Goal: Answer question/provide support: Share knowledge or assist other users

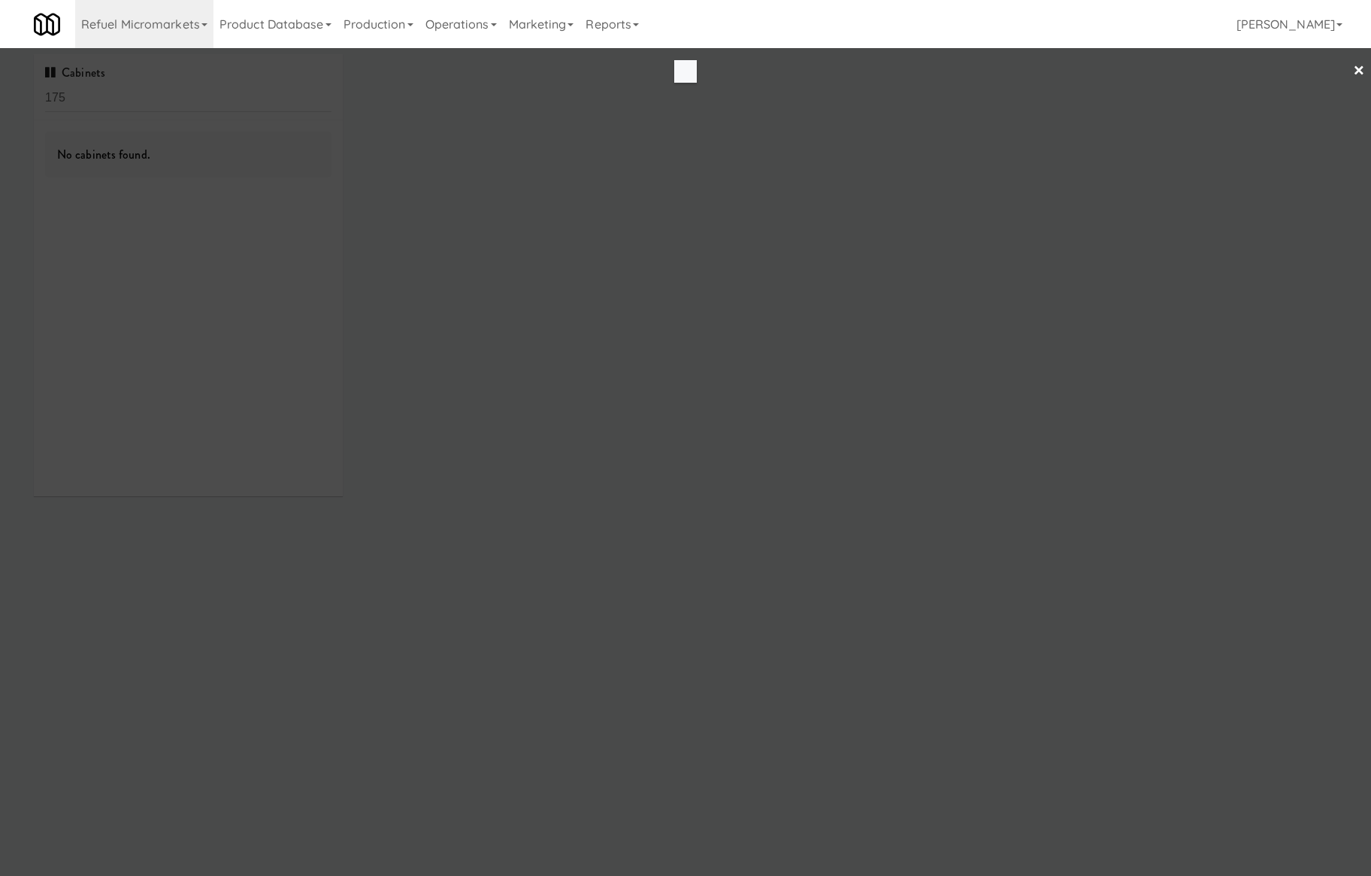
click at [217, 106] on div at bounding box center [685, 438] width 1371 height 876
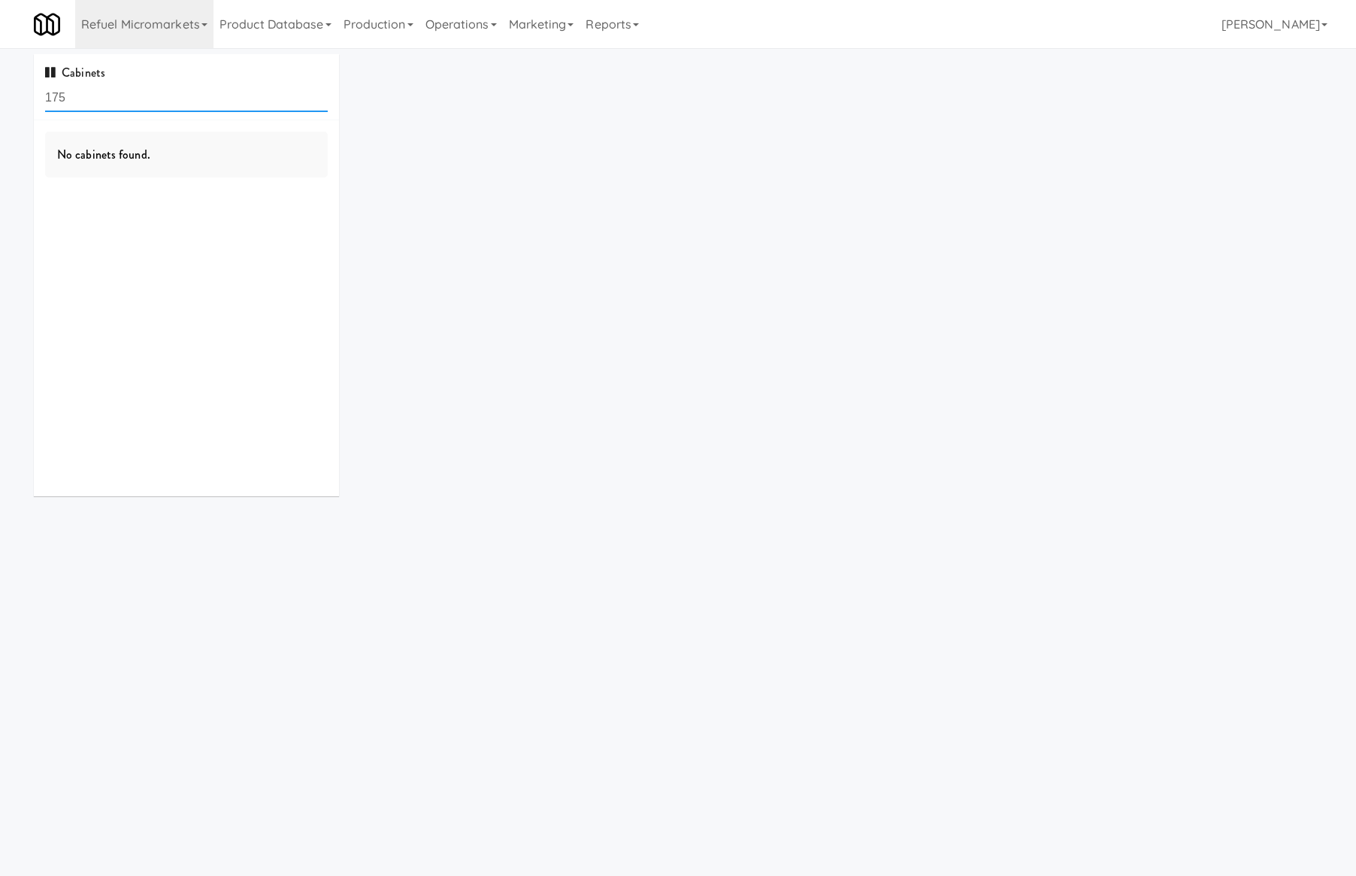
click at [215, 106] on input "175" at bounding box center [186, 98] width 283 height 28
paste input "The Mo - Pantry"
type input "The Mo - Pantry"
click at [189, 24] on link "Refuel Micromarkets" at bounding box center [144, 24] width 138 height 48
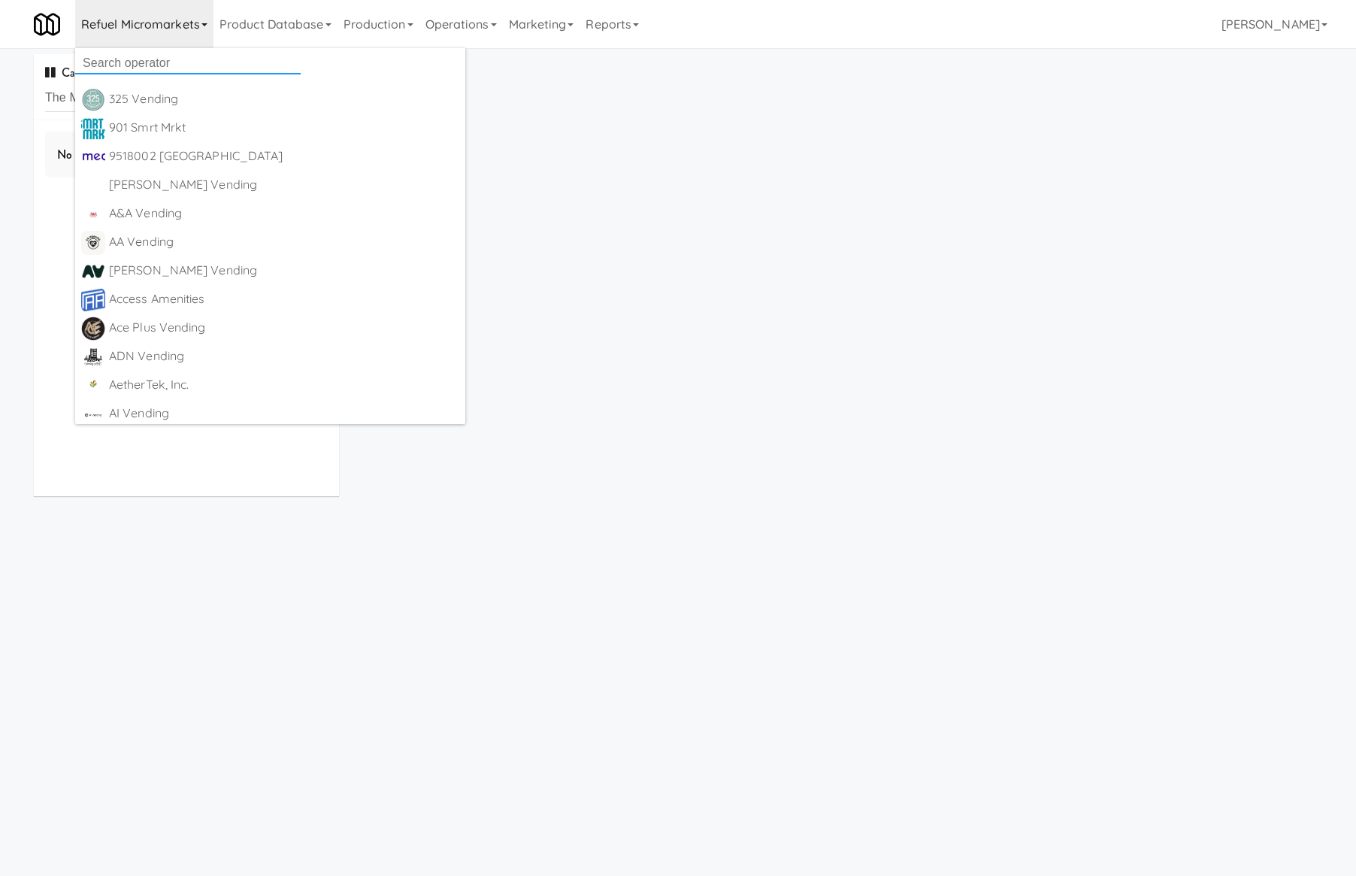
click at [189, 70] on input "text" at bounding box center [188, 63] width 226 height 23
type input "All"
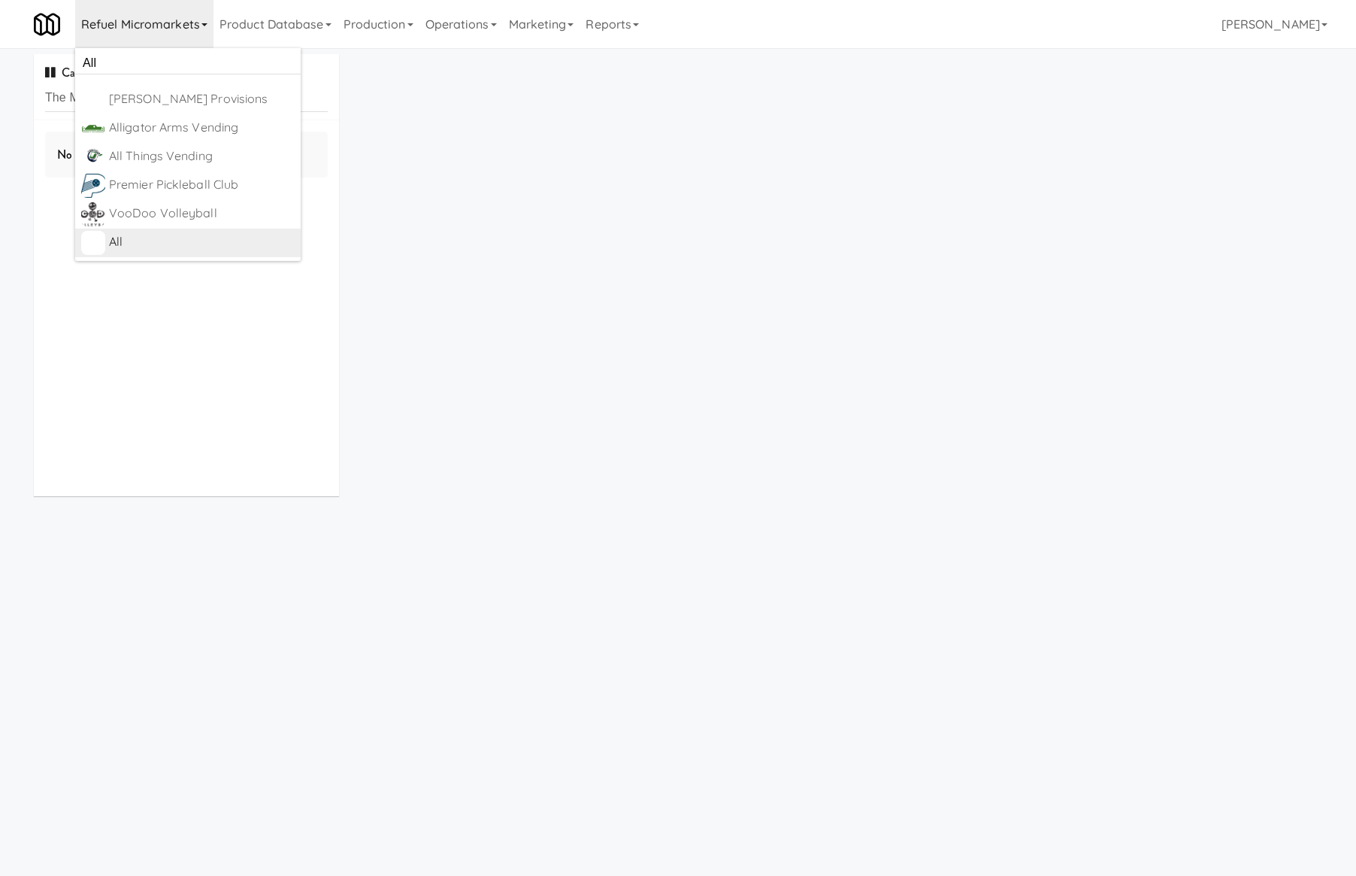
click at [241, 250] on div "All" at bounding box center [202, 242] width 186 height 23
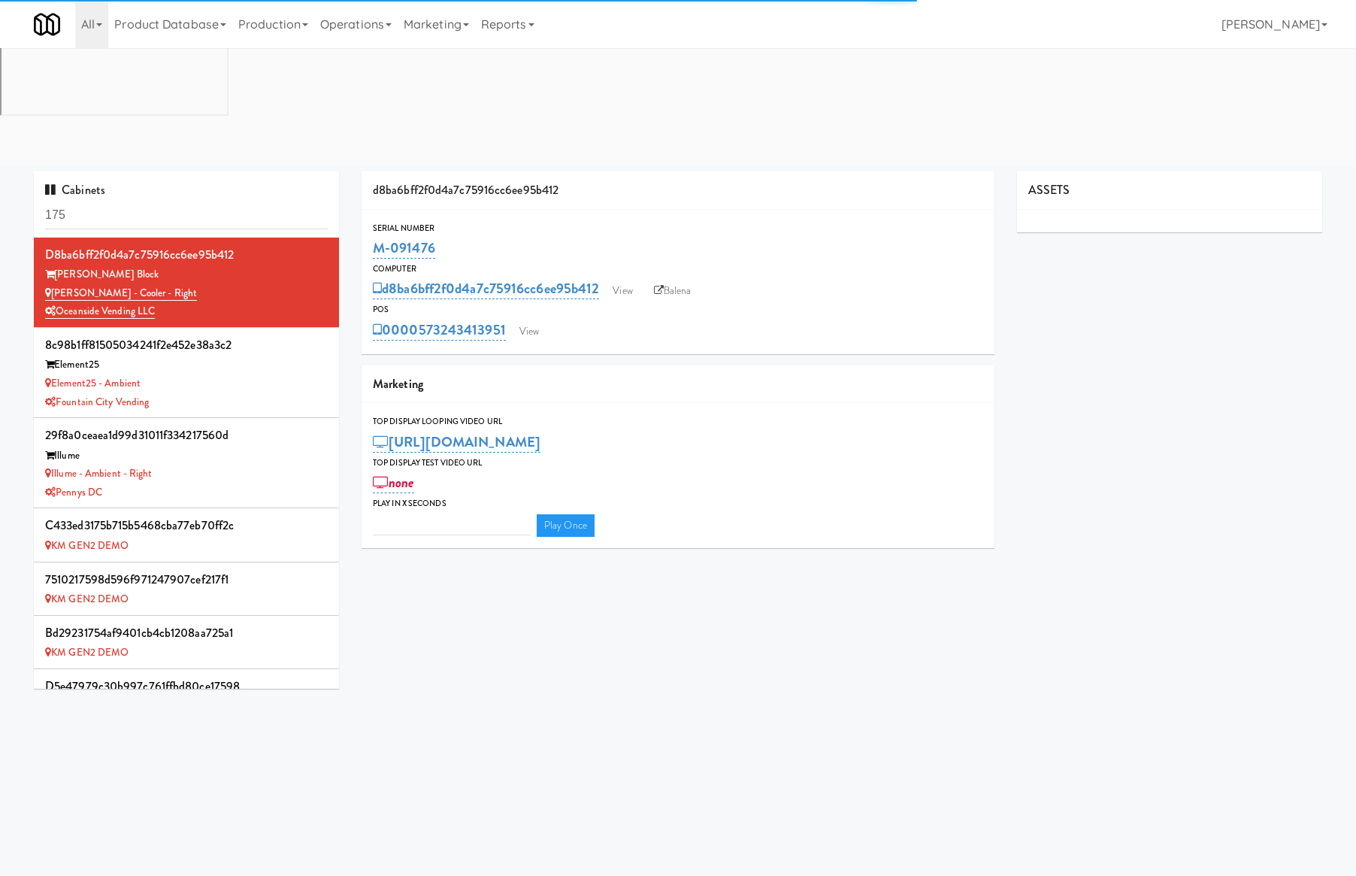
type input "3"
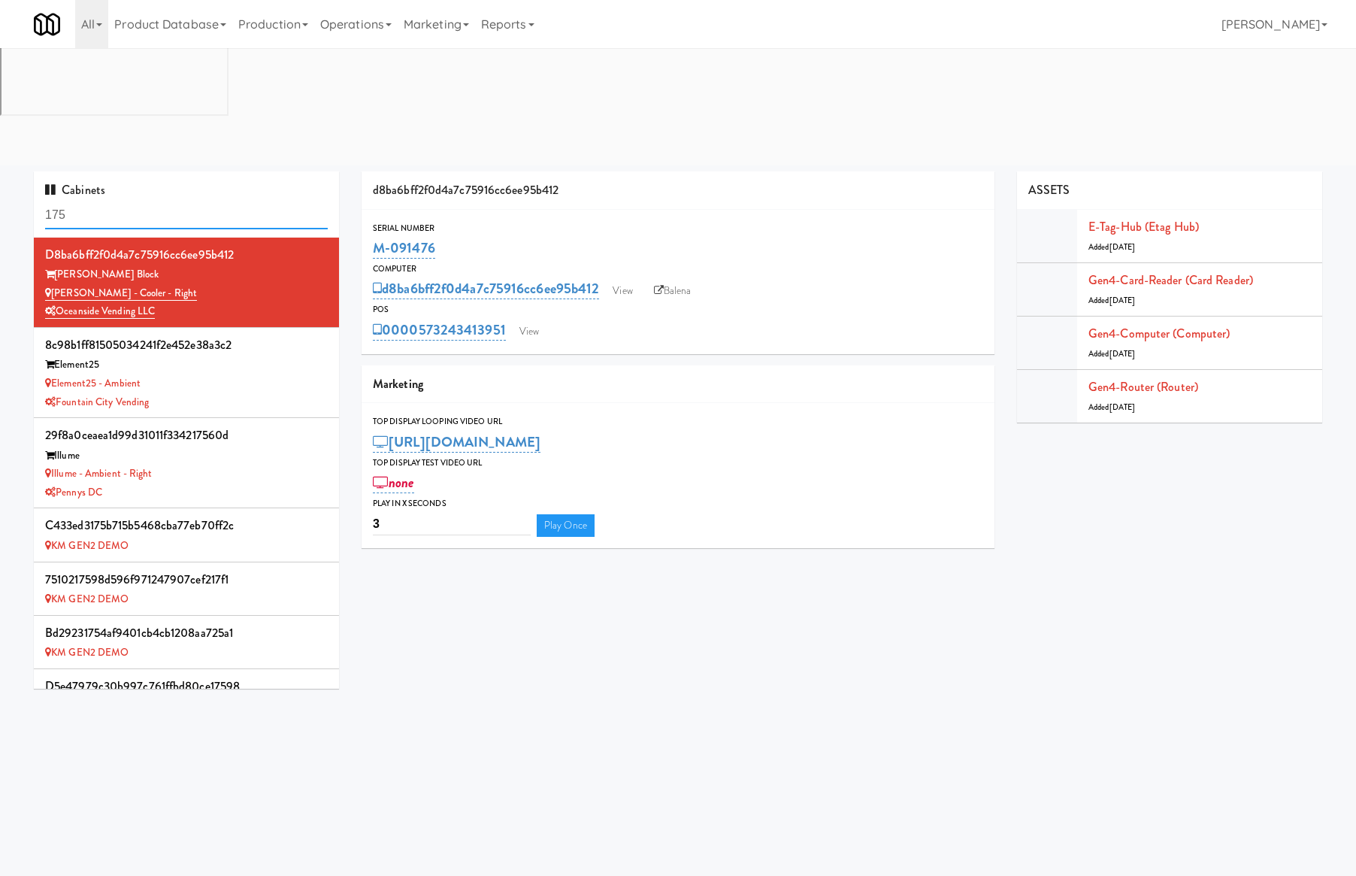
click at [229, 201] on input "175" at bounding box center [186, 215] width 283 height 28
paste input "The Mo - Pantry"
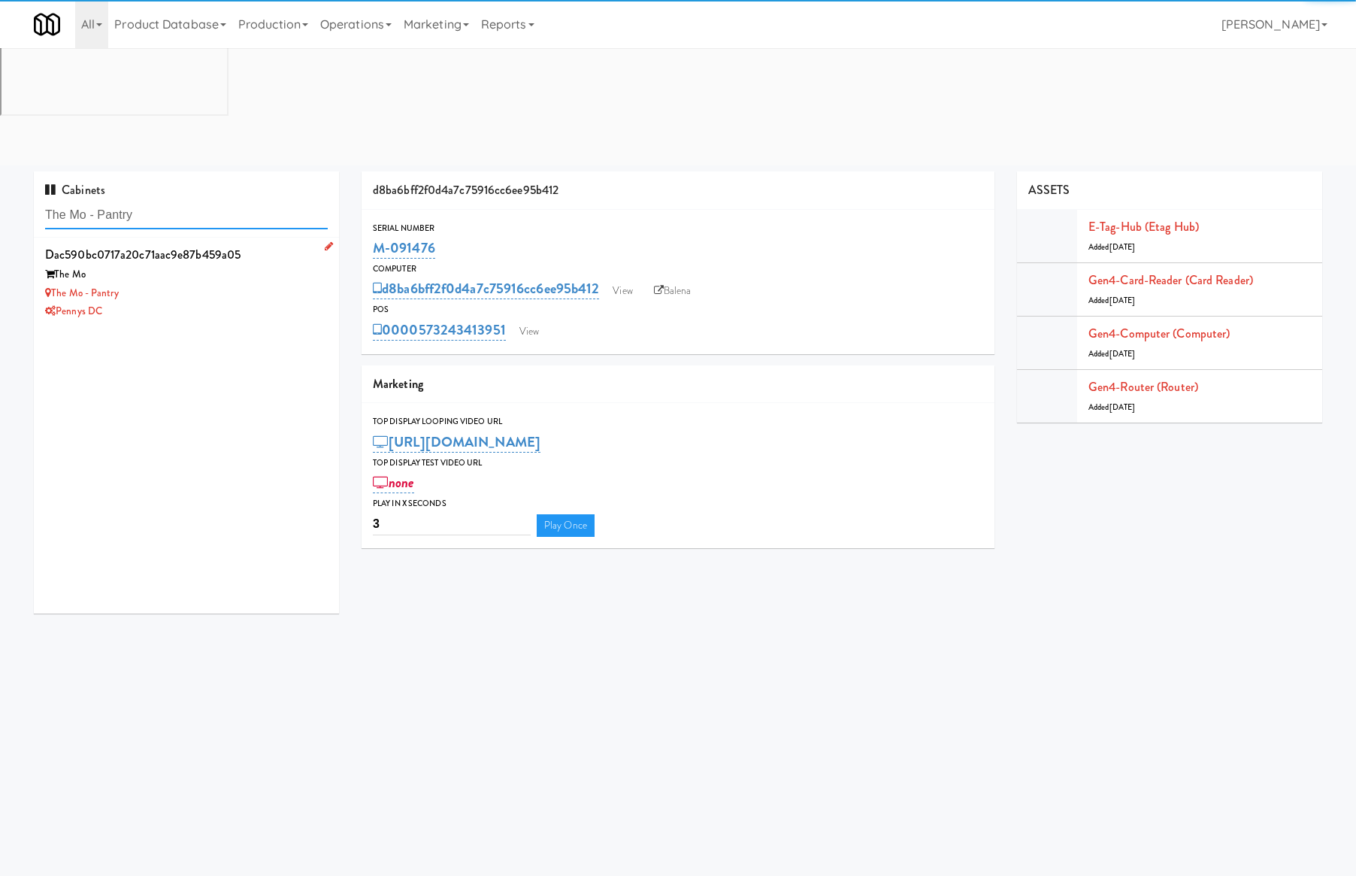
type input "The Mo - Pantry"
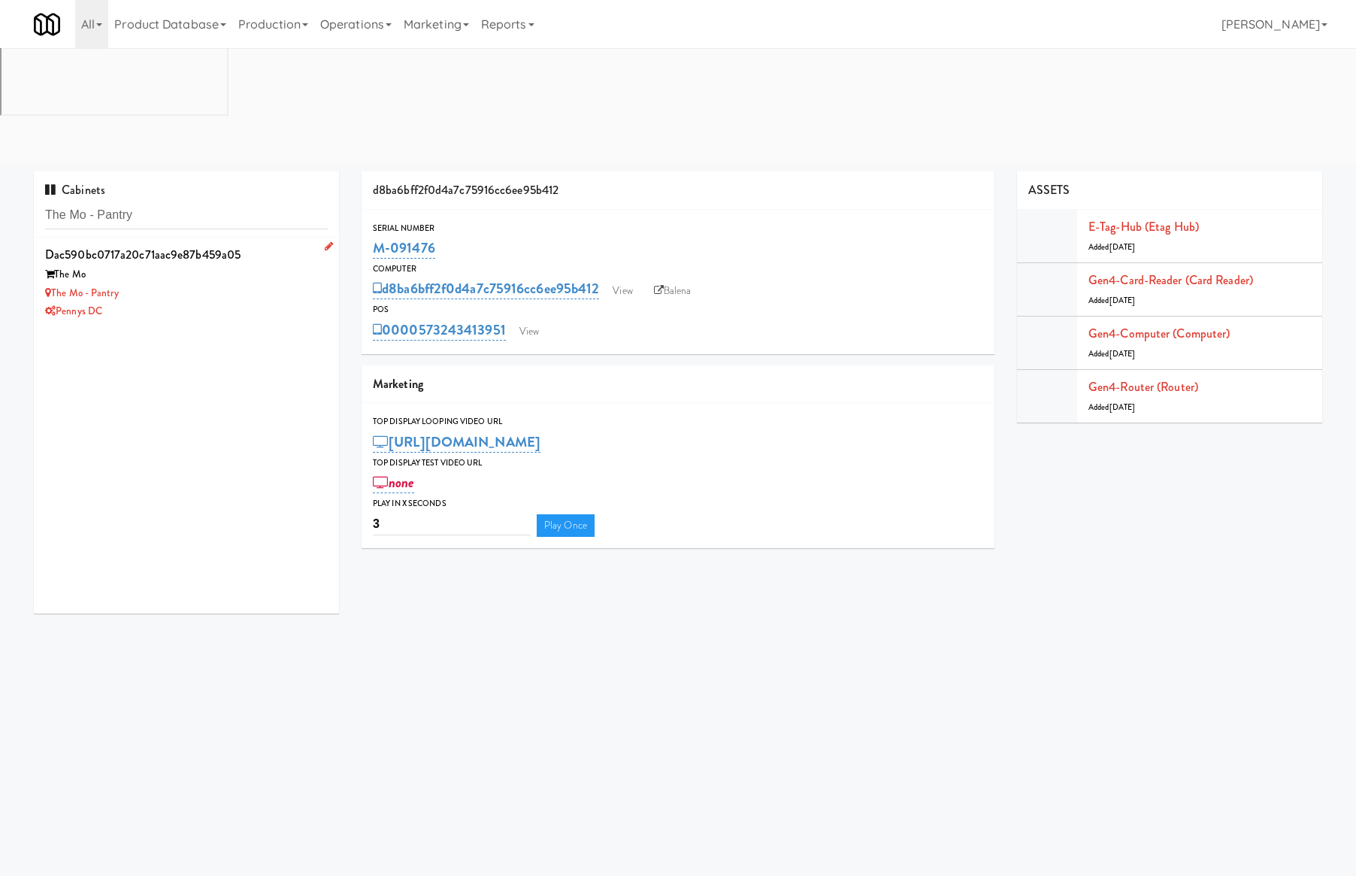
click at [268, 284] on div "The Mo - Pantry" at bounding box center [186, 293] width 283 height 19
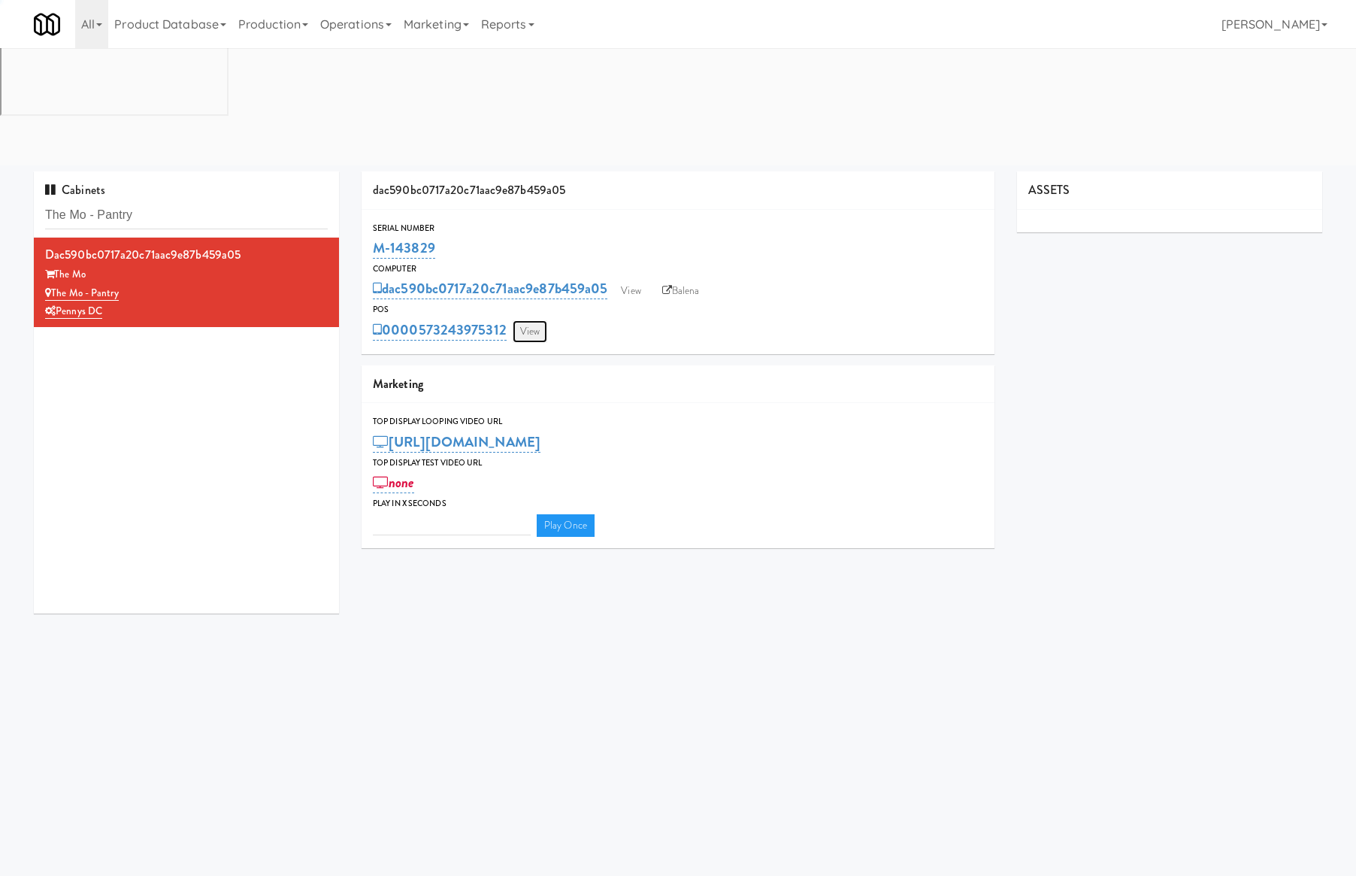
type input "3"
click at [531, 320] on link "View" at bounding box center [530, 331] width 35 height 23
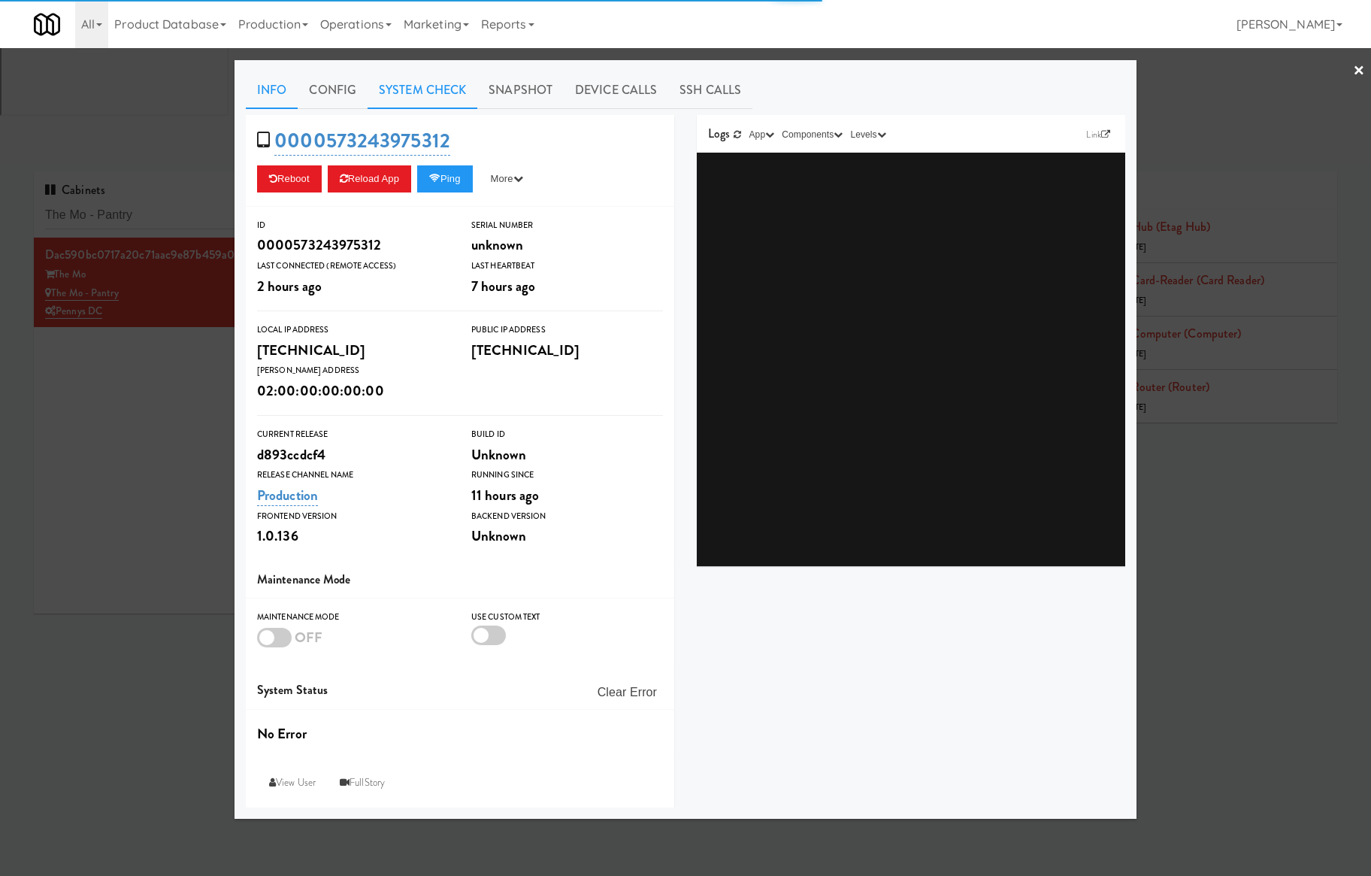
click at [394, 100] on link "System Check" at bounding box center [423, 90] width 110 height 38
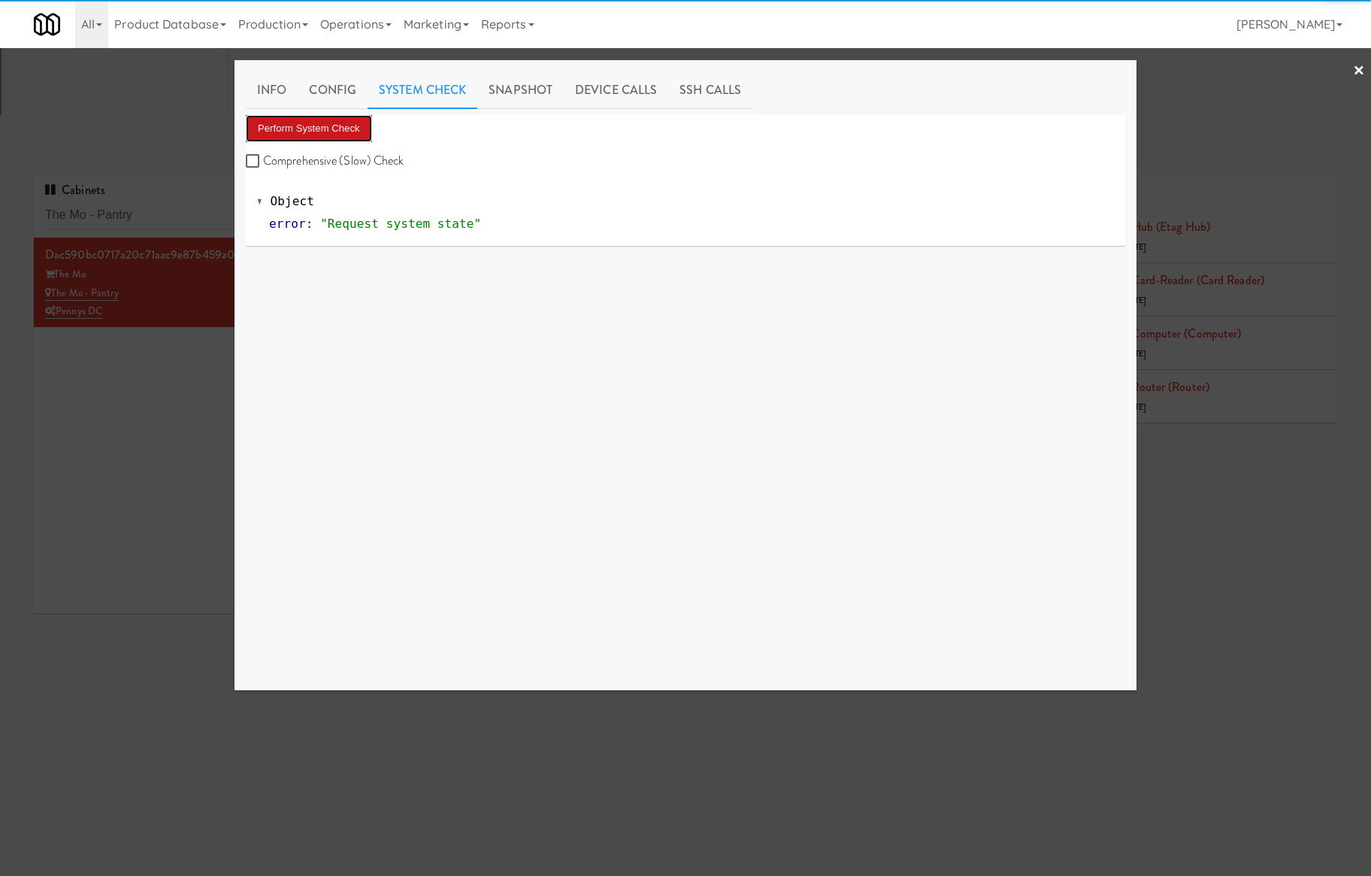
click at [316, 136] on button "Perform System Check" at bounding box center [309, 128] width 126 height 27
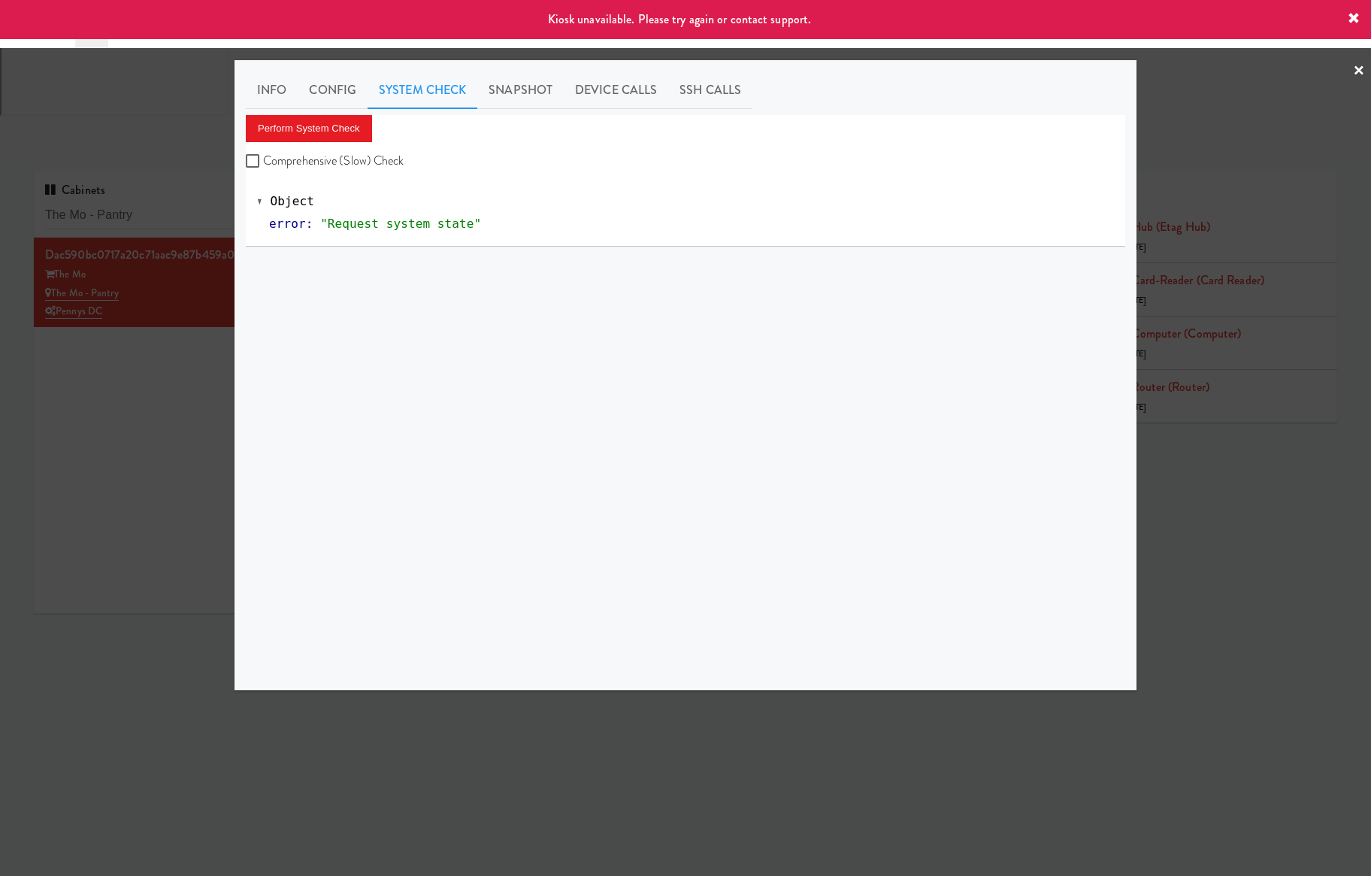
click at [179, 265] on div at bounding box center [685, 438] width 1371 height 876
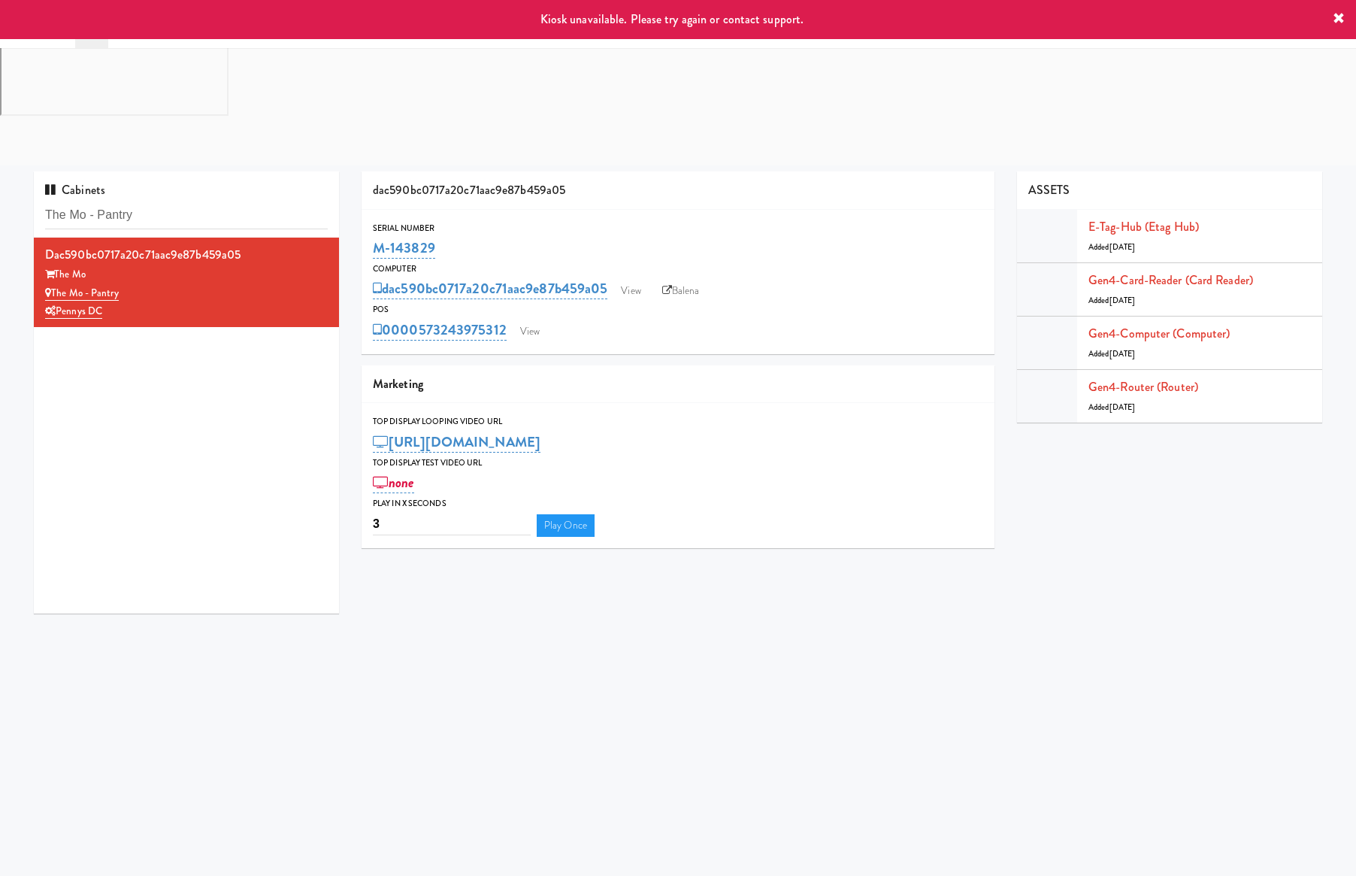
click at [461, 221] on div "Serial Number" at bounding box center [678, 228] width 610 height 15
click at [680, 280] on link "Balena" at bounding box center [681, 291] width 53 height 23
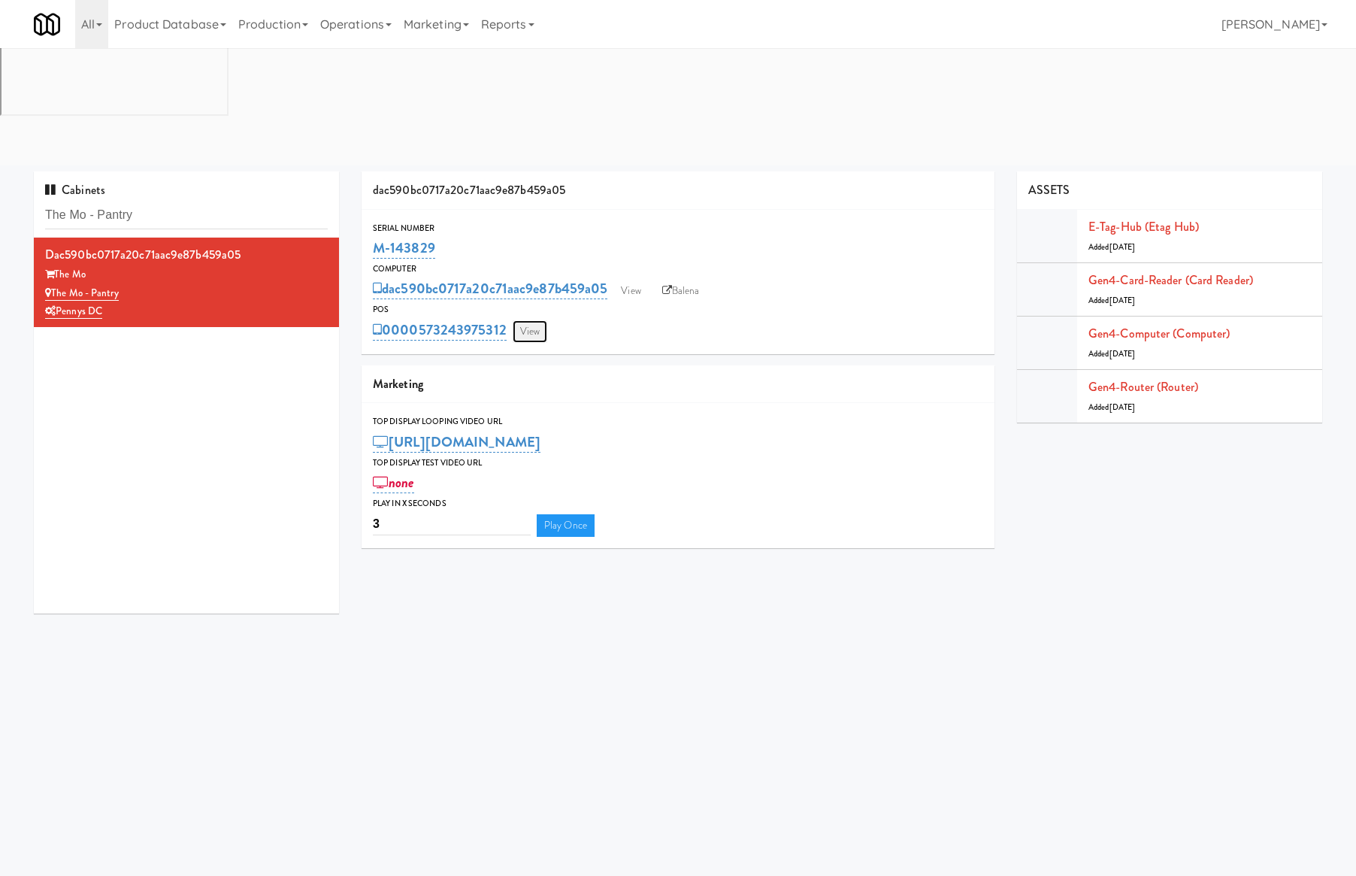
click at [520, 320] on link "View" at bounding box center [530, 331] width 35 height 23
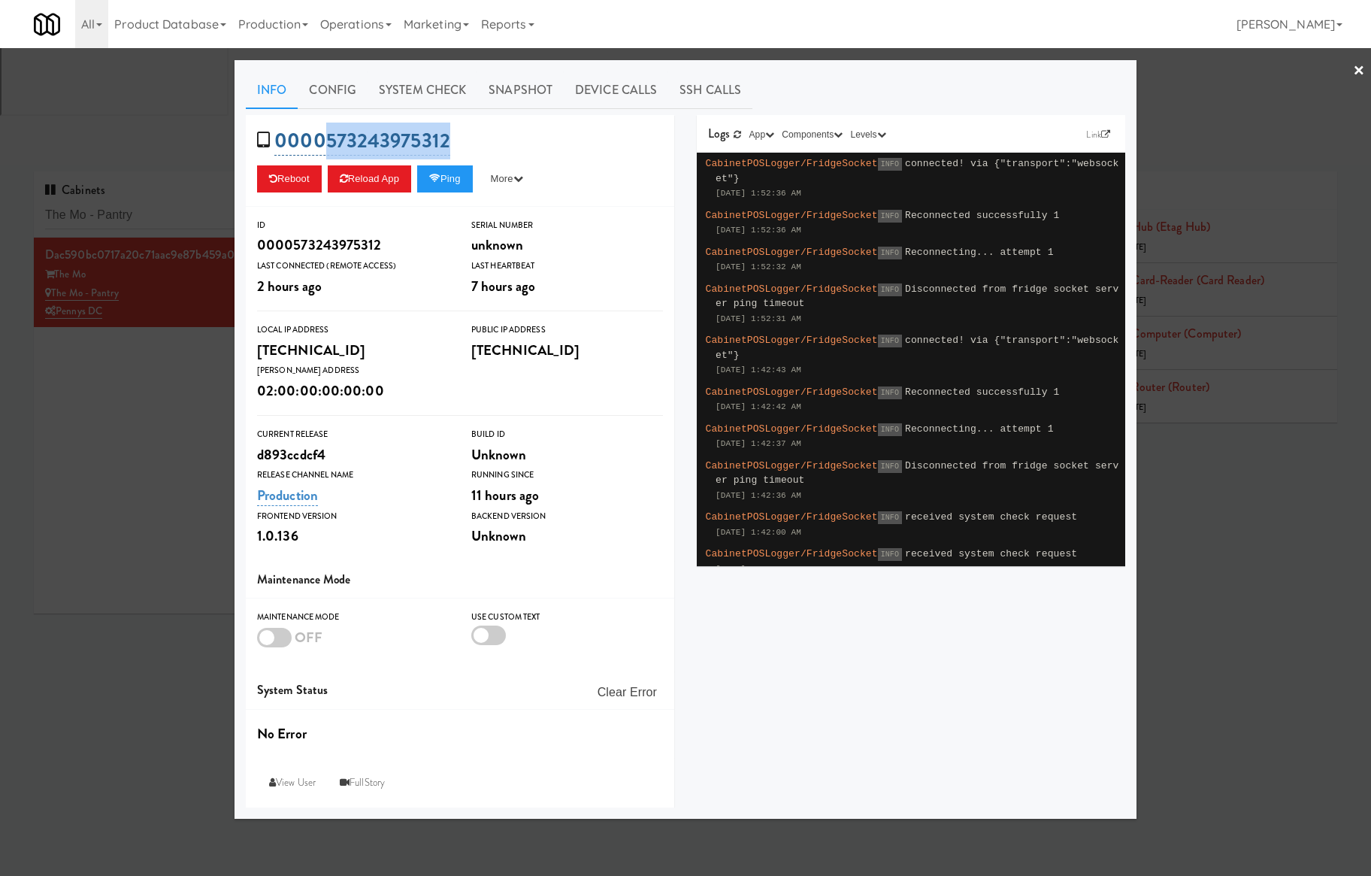
drag, startPoint x: 515, startPoint y: 142, endPoint x: 326, endPoint y: 142, distance: 188.7
click at [326, 142] on div "0000573243975312 Reboot Reload App Ping More Ping Server Restart Server Force R…" at bounding box center [460, 161] width 429 height 92
copy link "573243975312"
click at [132, 269] on div at bounding box center [685, 438] width 1371 height 876
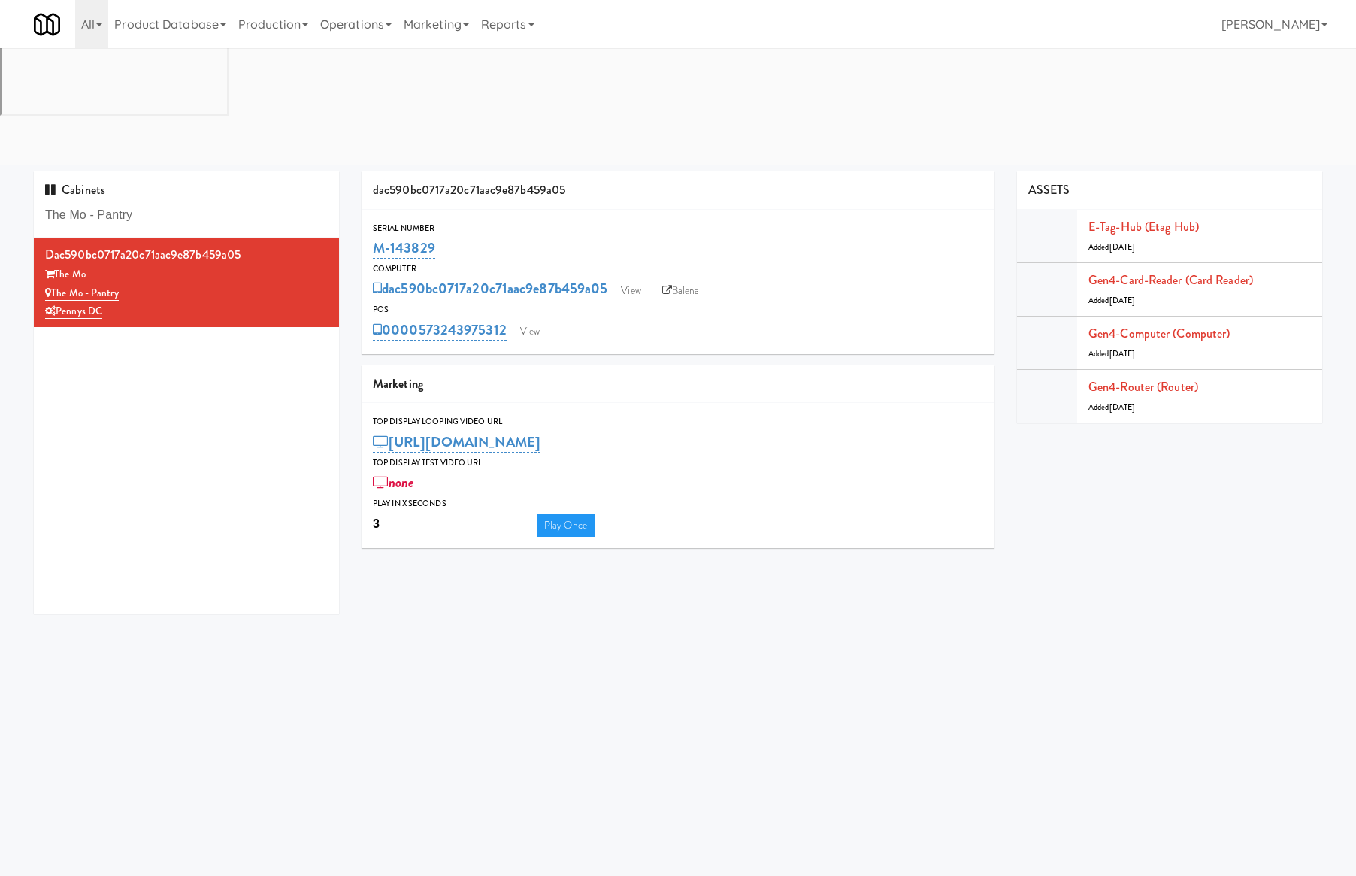
drag, startPoint x: 465, startPoint y: 120, endPoint x: 371, endPoint y: 122, distance: 94.0
click at [371, 221] on div "Serial Number M-143829" at bounding box center [678, 241] width 633 height 41
copy link "M-143829"
click at [186, 201] on input "The Mo - Pantry" at bounding box center [186, 215] width 283 height 28
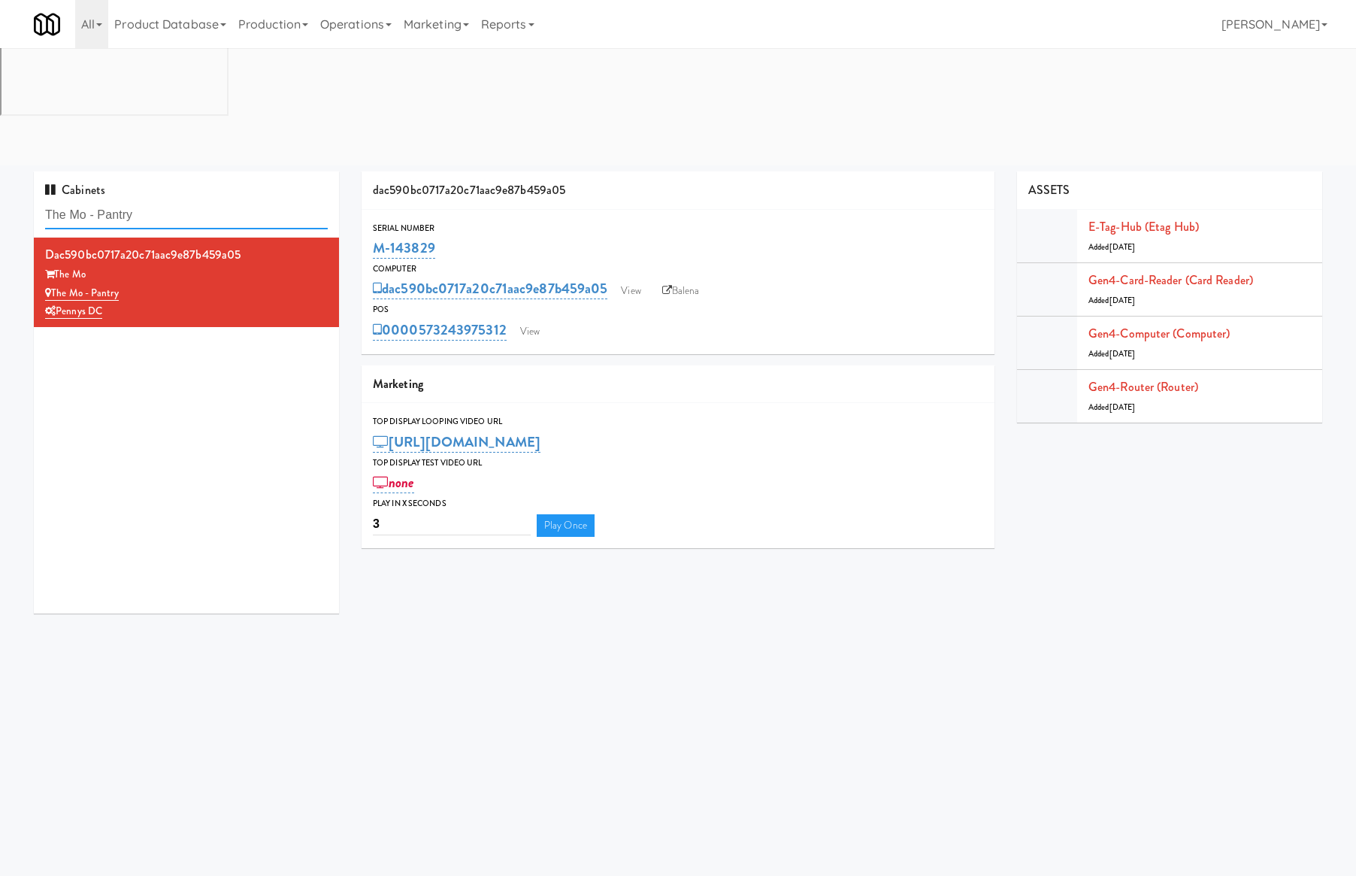
click at [187, 201] on input "The Mo - Pantry" at bounding box center [186, 215] width 283 height 28
paste input "Oak Beverage - Cooler 1"
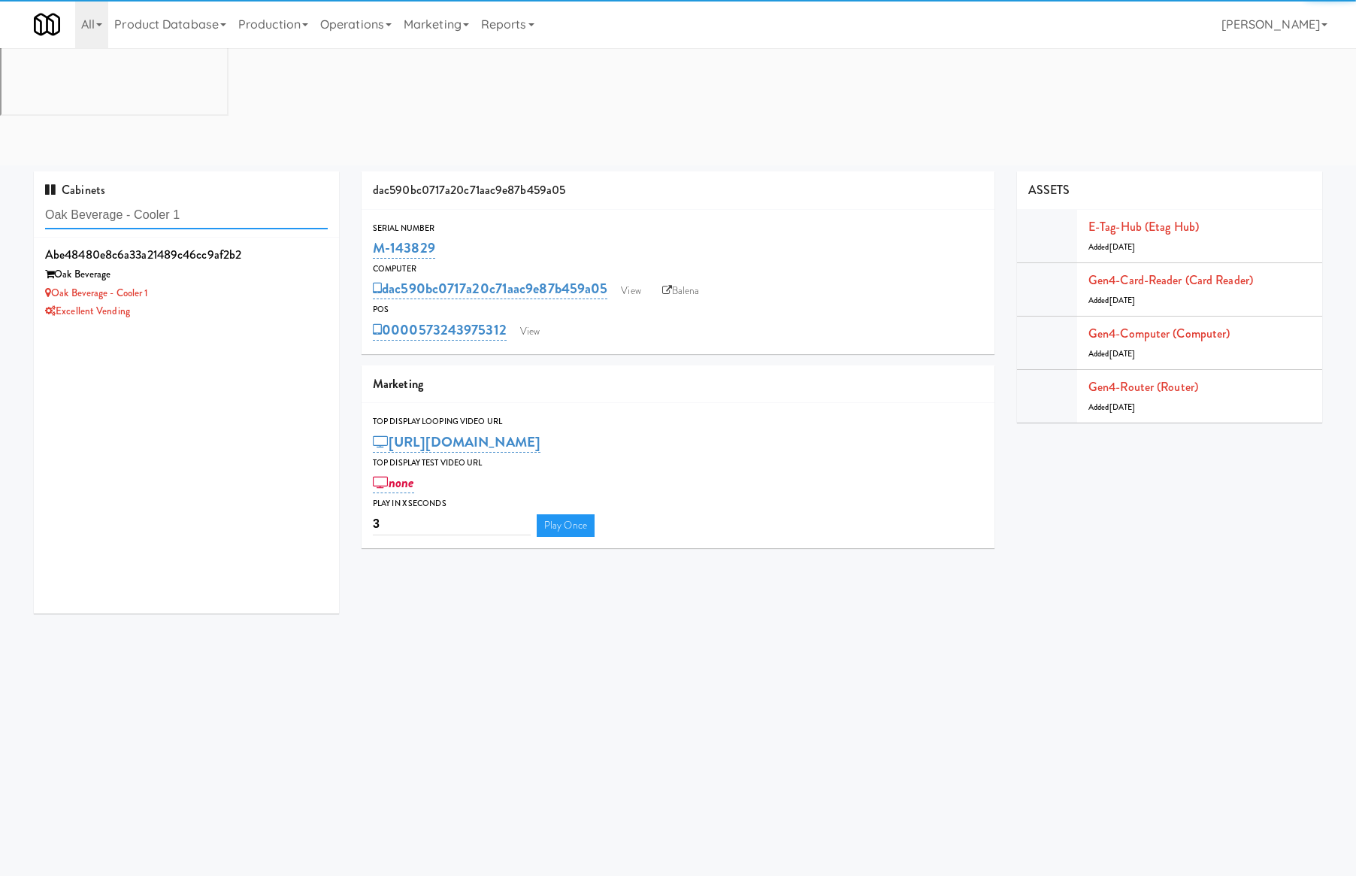
type input "Oak Beverage - Cooler 1"
click at [257, 284] on div "Oak Beverage - Cooler 1" at bounding box center [186, 293] width 283 height 19
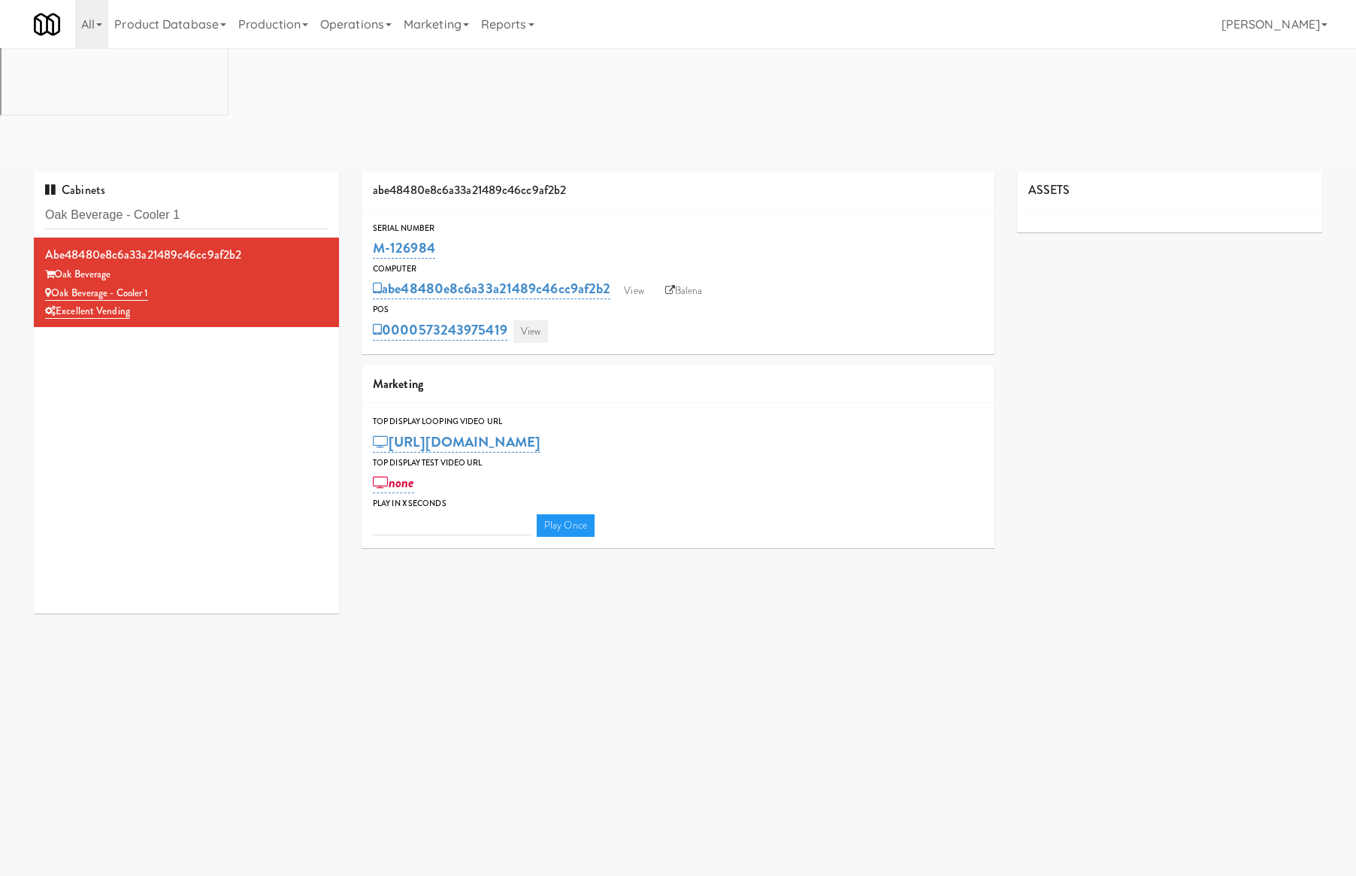
type input "3"
click at [530, 320] on link "View" at bounding box center [531, 331] width 35 height 23
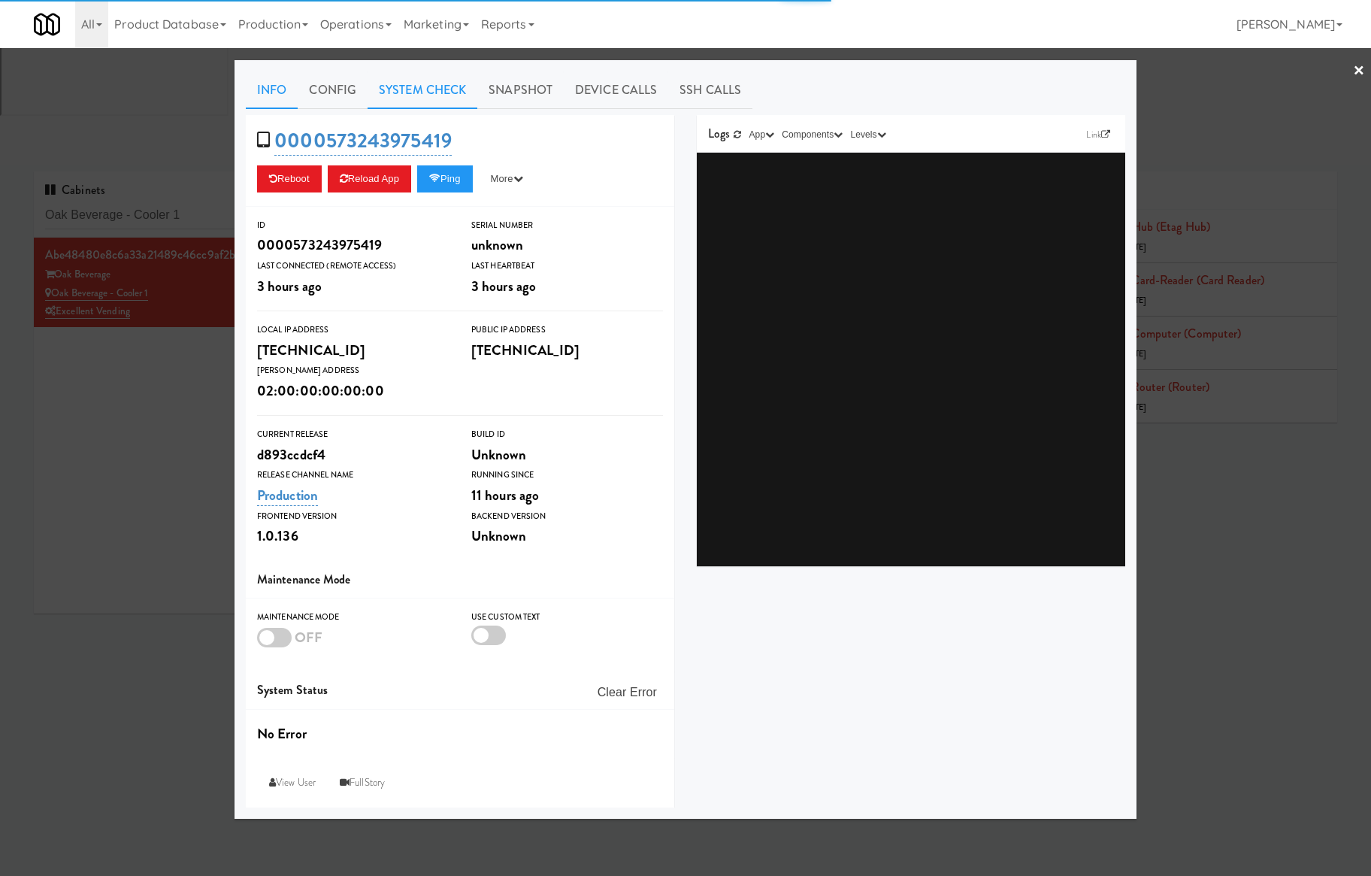
click at [454, 84] on link "System Check" at bounding box center [423, 90] width 110 height 38
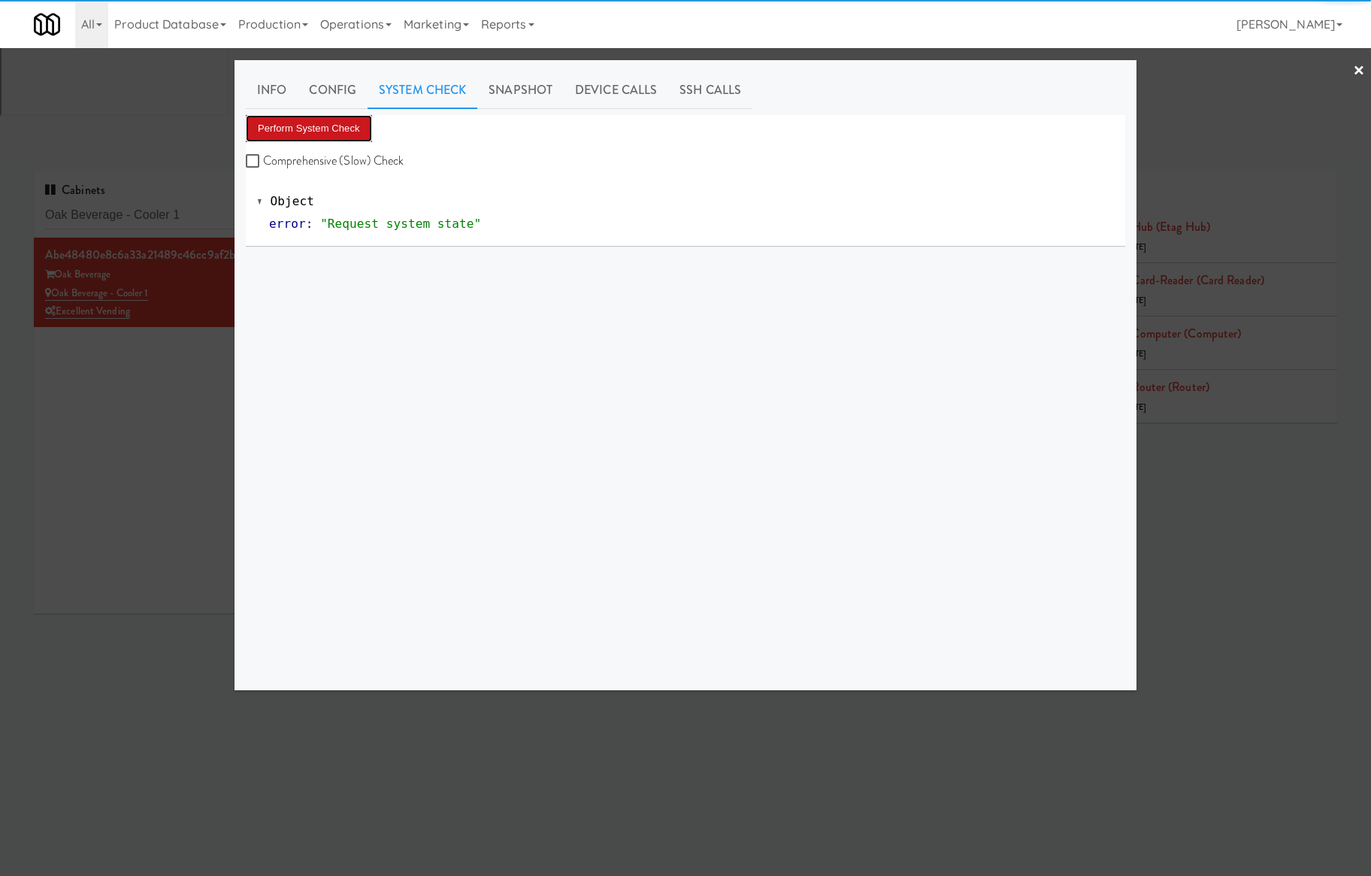
click at [361, 127] on button "Perform System Check" at bounding box center [309, 128] width 126 height 27
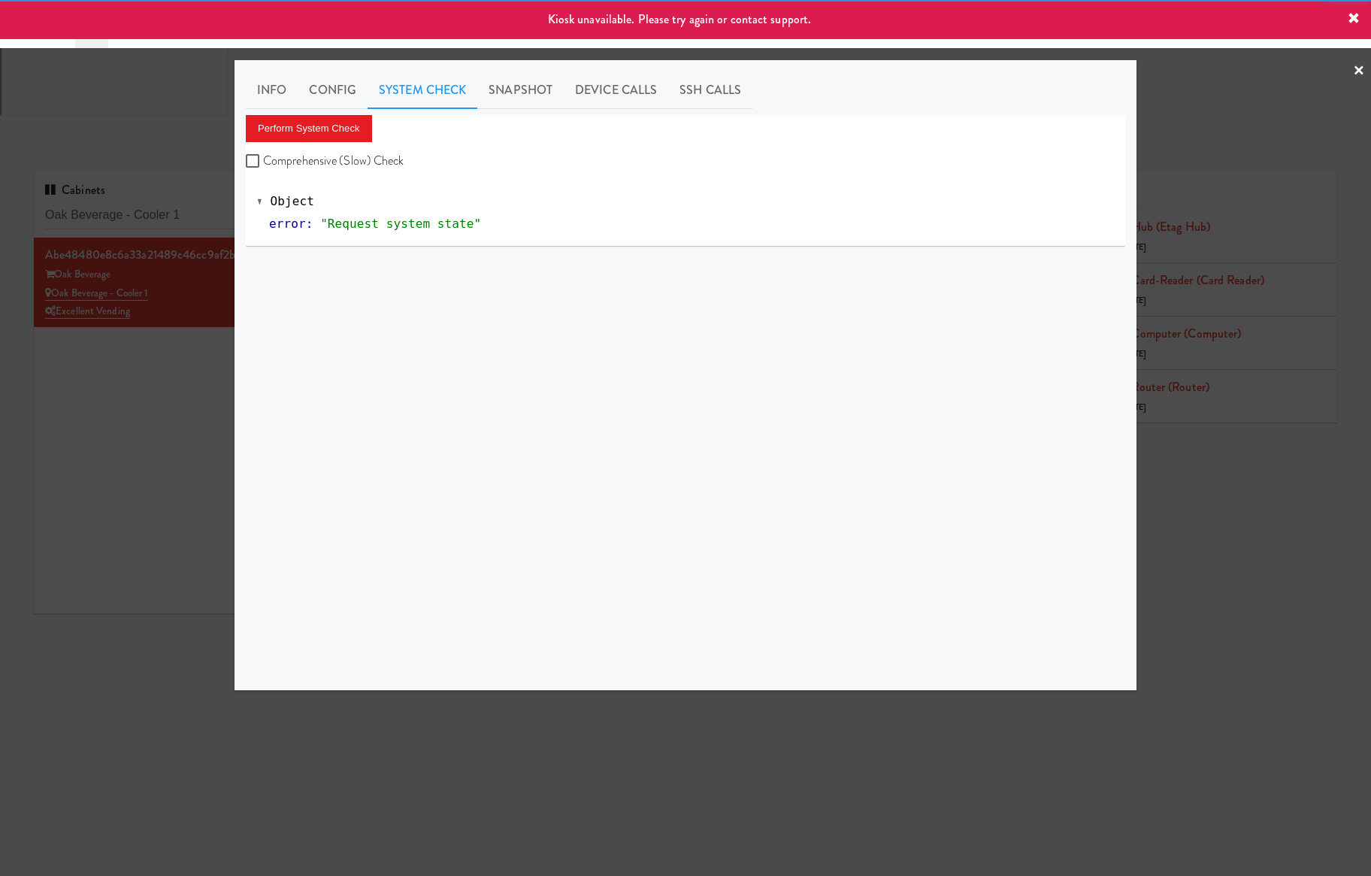
click at [223, 232] on div at bounding box center [685, 438] width 1371 height 876
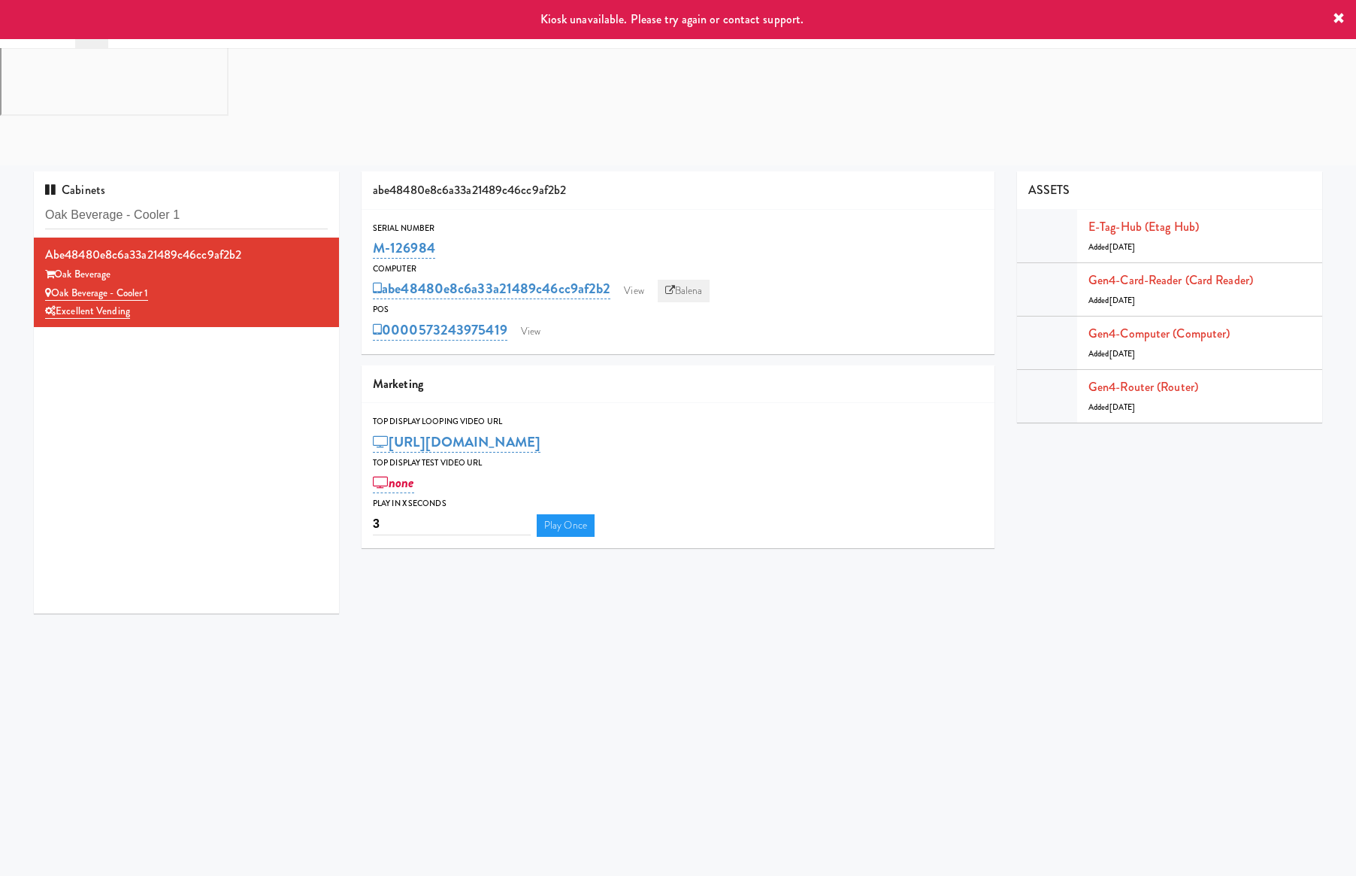
click at [701, 280] on link "Balena" at bounding box center [684, 291] width 53 height 23
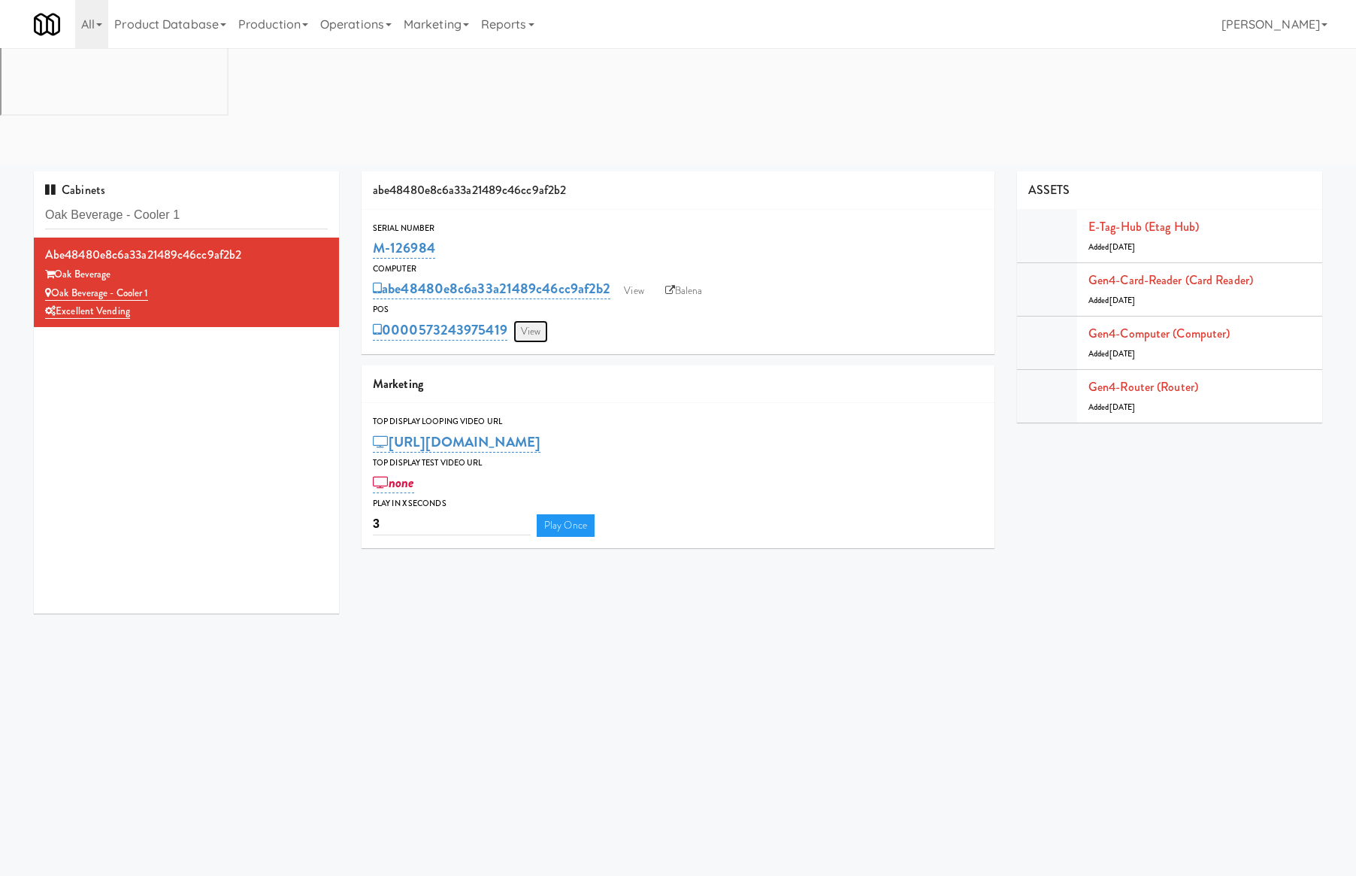
click at [537, 320] on link "View" at bounding box center [531, 331] width 35 height 23
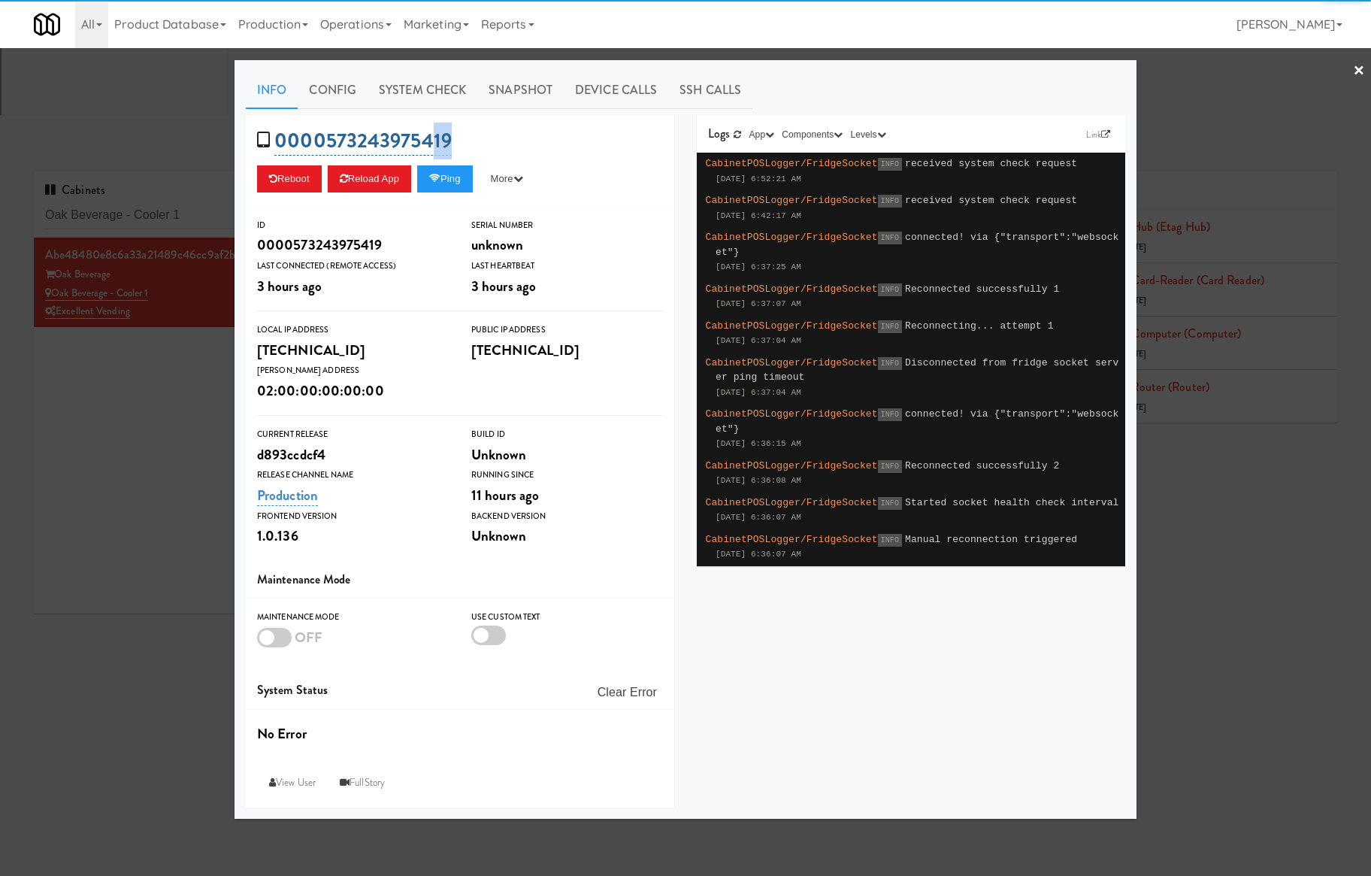
drag, startPoint x: 479, startPoint y: 133, endPoint x: 394, endPoint y: 133, distance: 85.0
click at [428, 133] on div "0000573243975419 Reboot Reload App Ping More Ping Server Restart Server Force R…" at bounding box center [460, 161] width 429 height 92
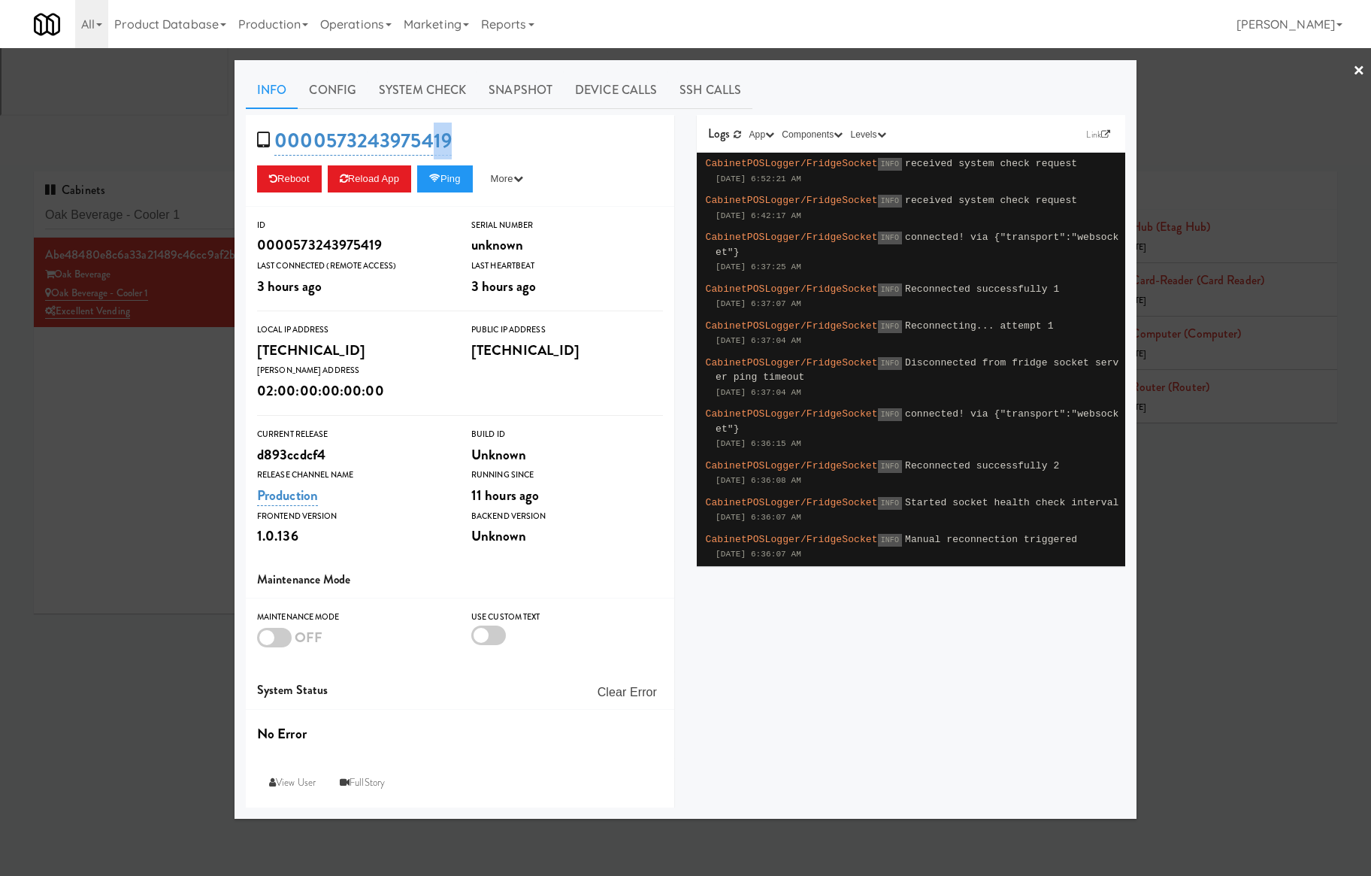
click at [485, 137] on div "0000573243975419 Reboot Reload App Ping More Ping Server Restart Server Force R…" at bounding box center [460, 161] width 429 height 92
click at [593, 220] on div "Serial Number" at bounding box center [567, 225] width 192 height 15
drag, startPoint x: 475, startPoint y: 134, endPoint x: 328, endPoint y: 134, distance: 147.4
click at [328, 134] on div "0000573243975419 Reboot Reload App Ping More Ping Server Restart Server Force R…" at bounding box center [460, 161] width 429 height 92
copy link "573243975419"
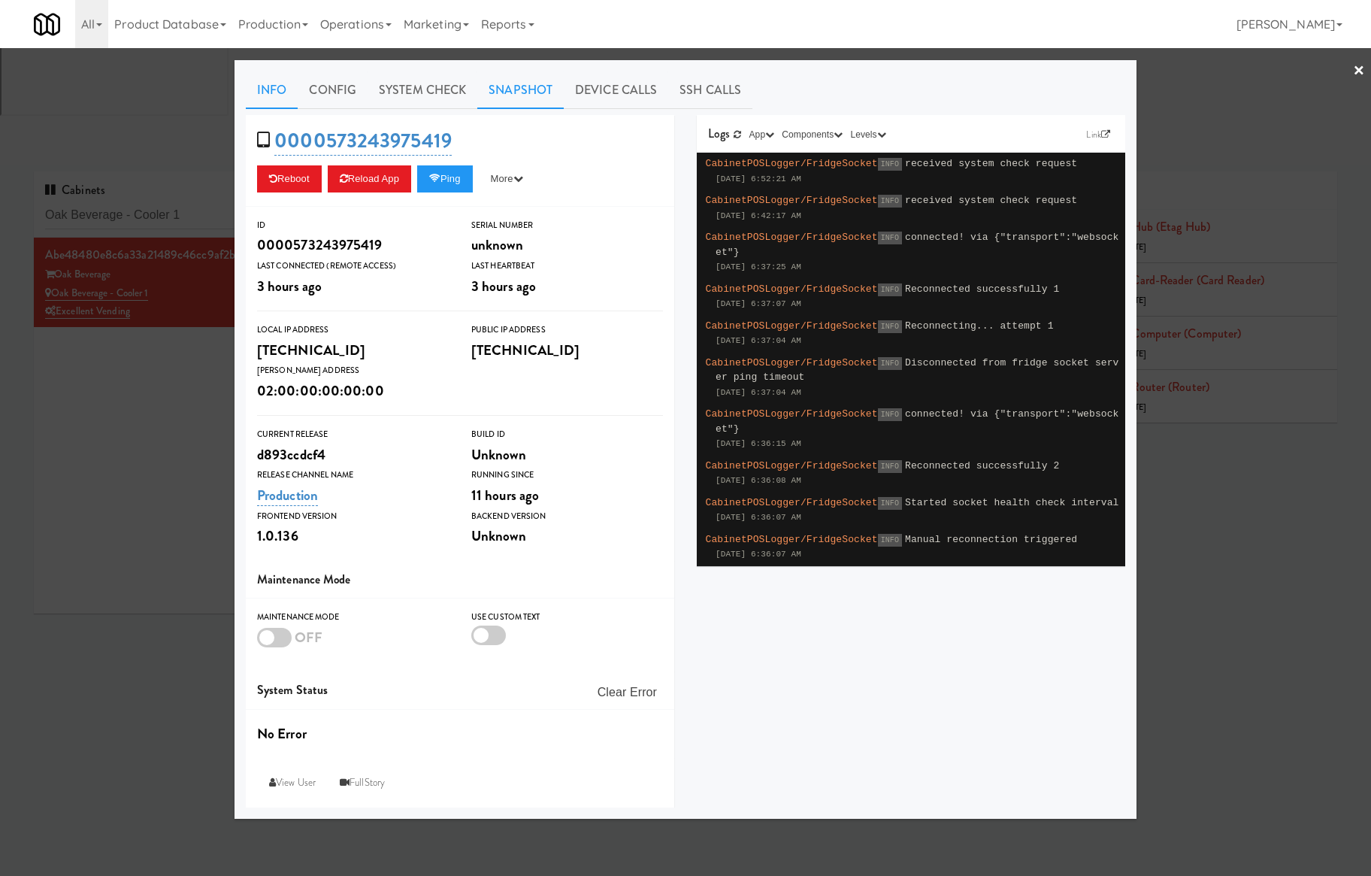
click at [510, 91] on link "Snapshot" at bounding box center [520, 90] width 86 height 38
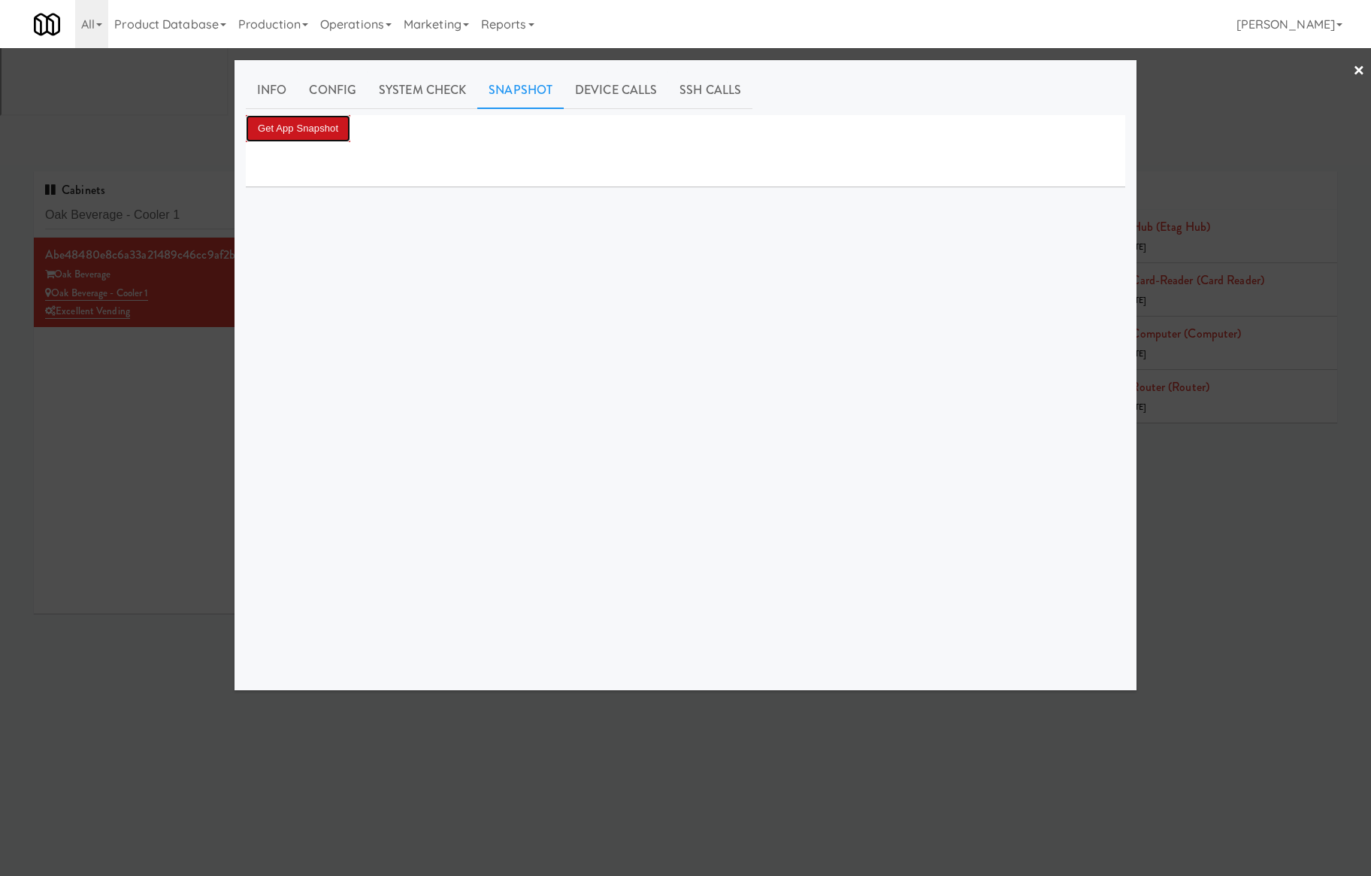
click at [304, 116] on button "Get App Snapshot" at bounding box center [298, 128] width 105 height 27
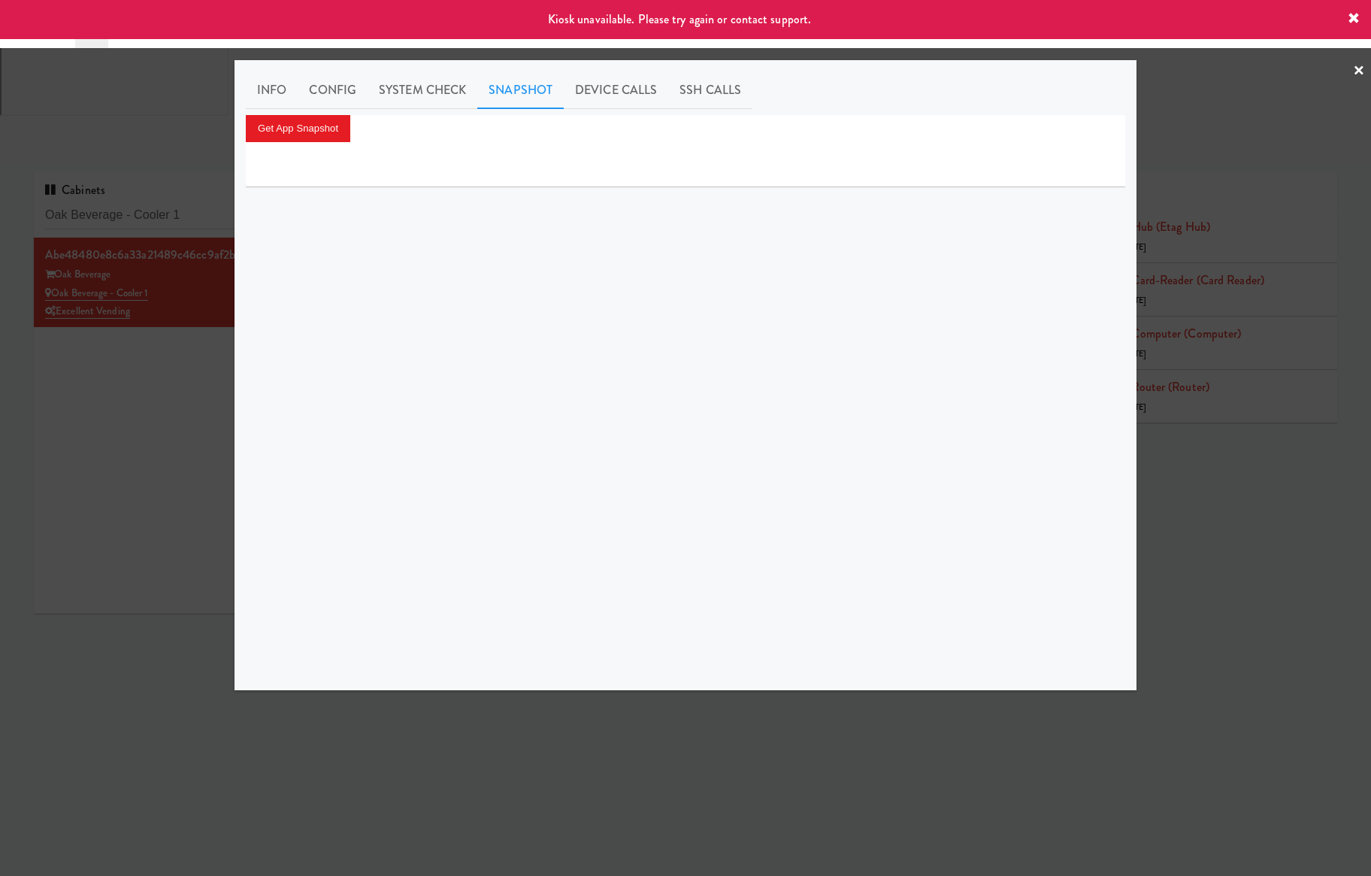
click at [205, 229] on div at bounding box center [685, 438] width 1371 height 876
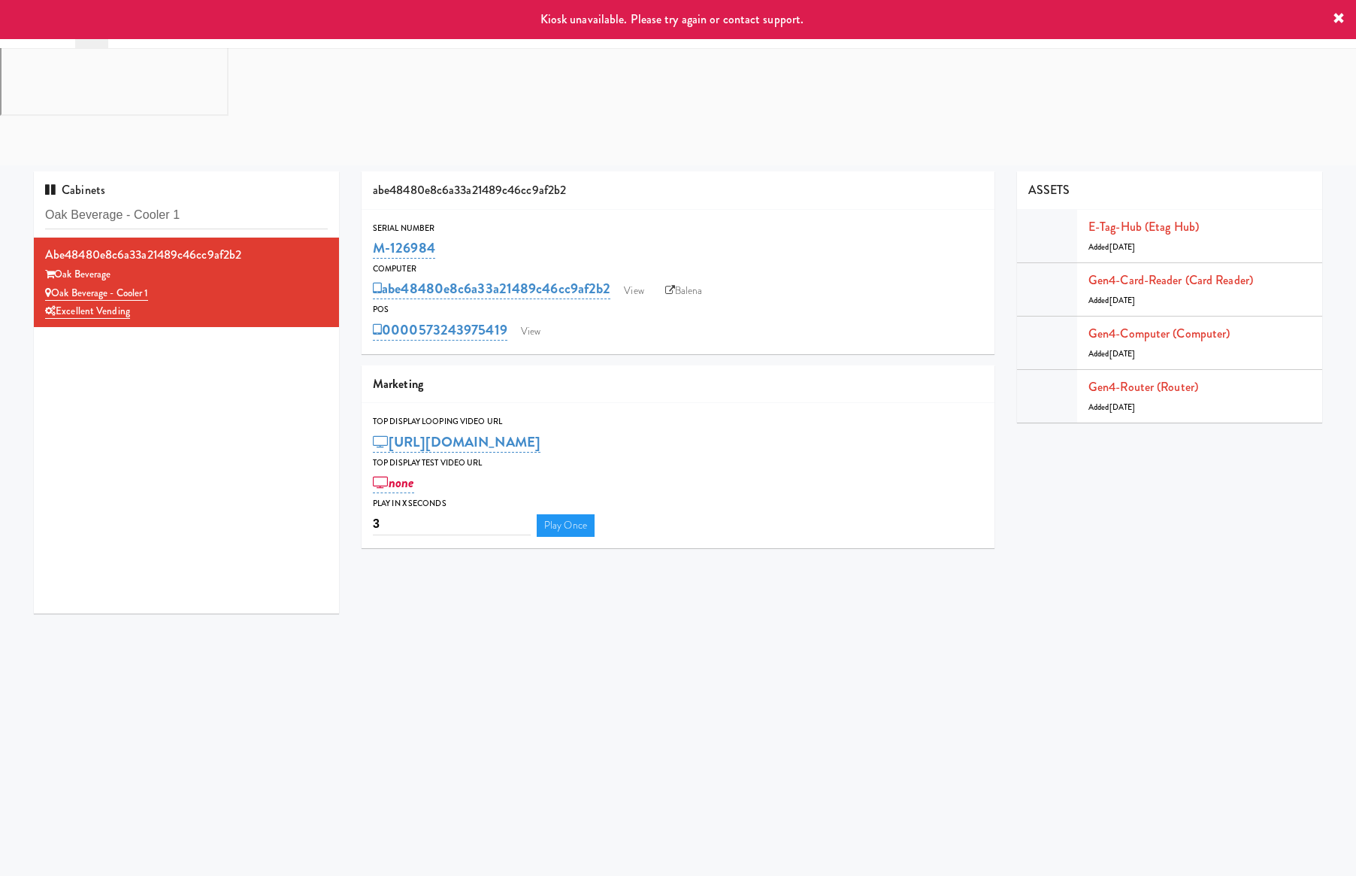
drag, startPoint x: 484, startPoint y: 131, endPoint x: 364, endPoint y: 131, distance: 120.3
click at [364, 221] on div "Serial Number M-126984" at bounding box center [678, 241] width 633 height 41
copy link "M-126984"
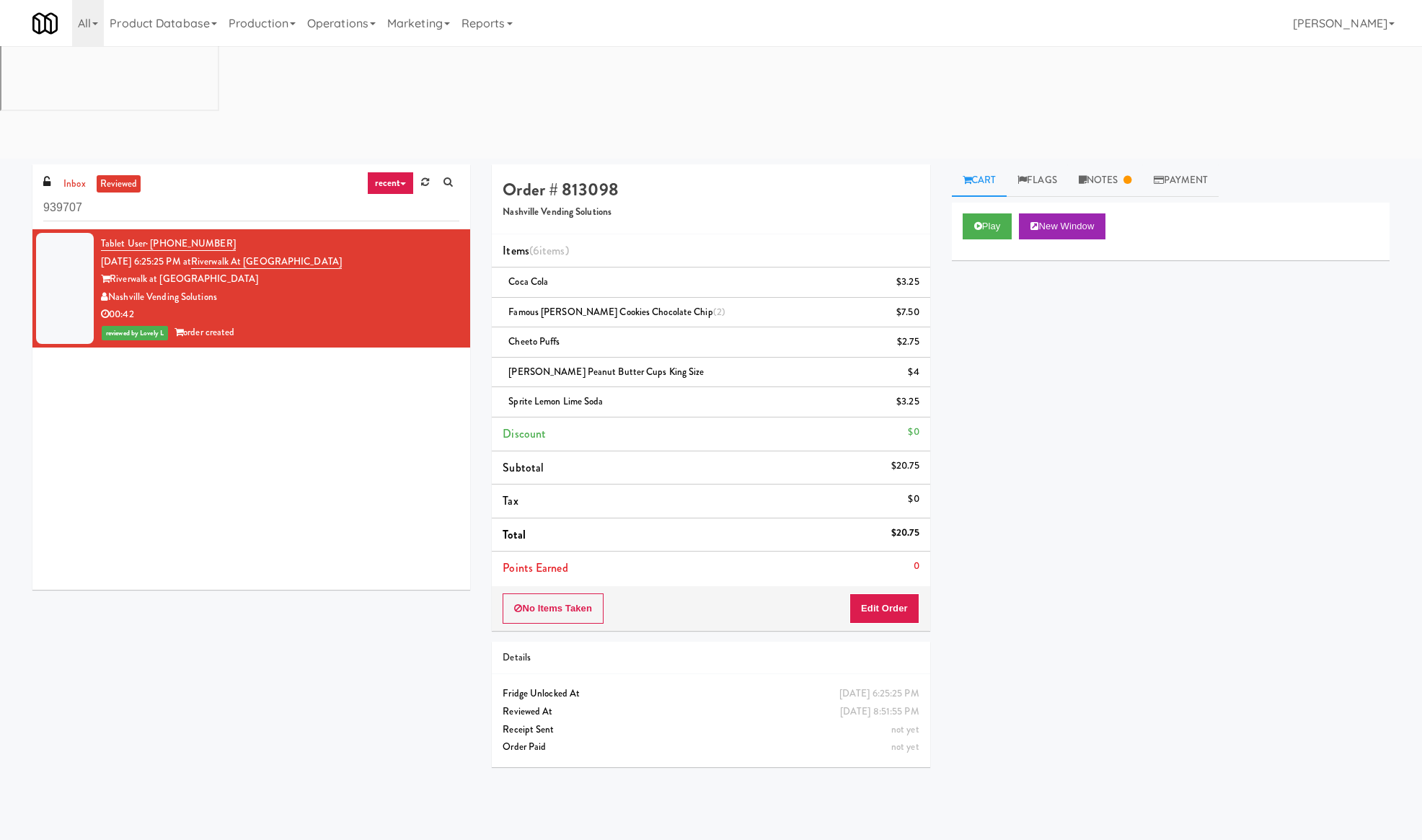
click at [1107, 487] on div "Play New Window Primary Flag Clear Flag if unable to determine what was taken o…" at bounding box center [1170, 473] width 437 height 541
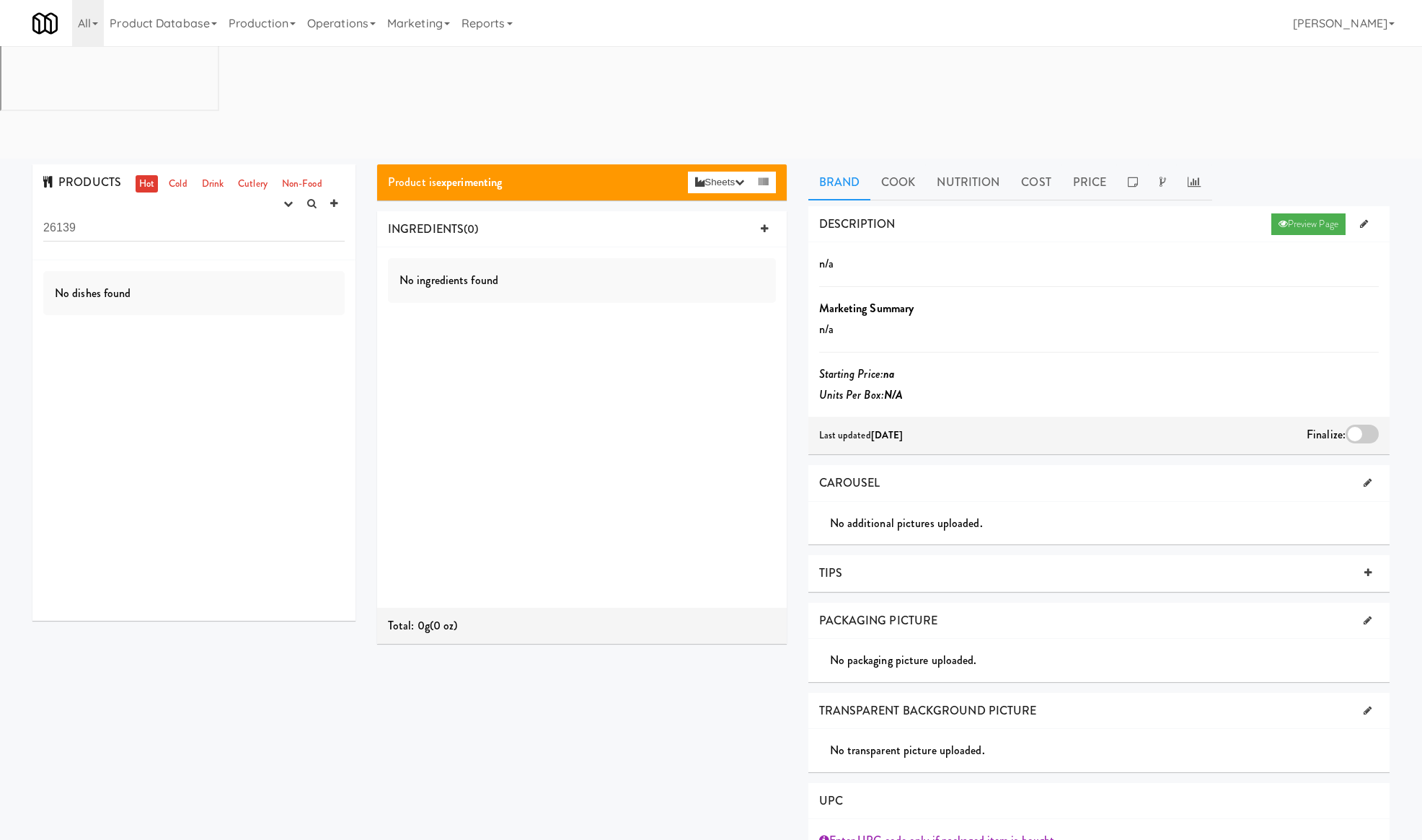
click at [1134, 6] on div "All 325 Vending [URL][DOMAIN_NAME] 901 Smrt Mrkt [URL][DOMAIN_NAME] 9518002 [GE…" at bounding box center [711, 23] width 1357 height 46
drag, startPoint x: 1220, startPoint y: 292, endPoint x: 1027, endPoint y: 183, distance: 221.7
click at [1220, 292] on div "n/a Marketing Summary n/a Starting Price: na Units Per Box: N/A" at bounding box center [1099, 329] width 560 height 152
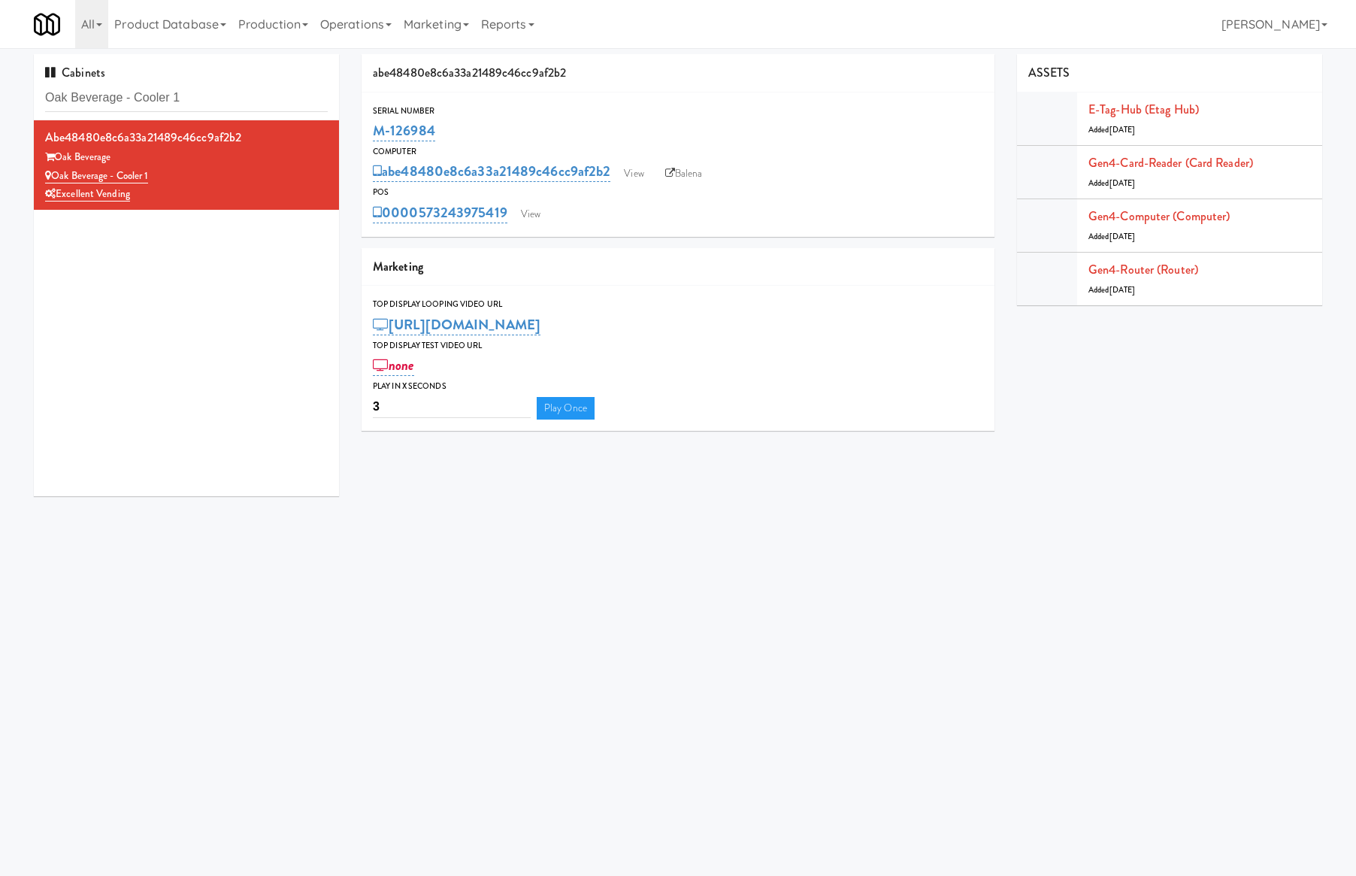
click at [223, 81] on div "Cabinets Oak Beverage - Cooler 1" at bounding box center [186, 87] width 305 height 66
click at [226, 93] on input "Oak Beverage - Cooler 1" at bounding box center [186, 98] width 283 height 28
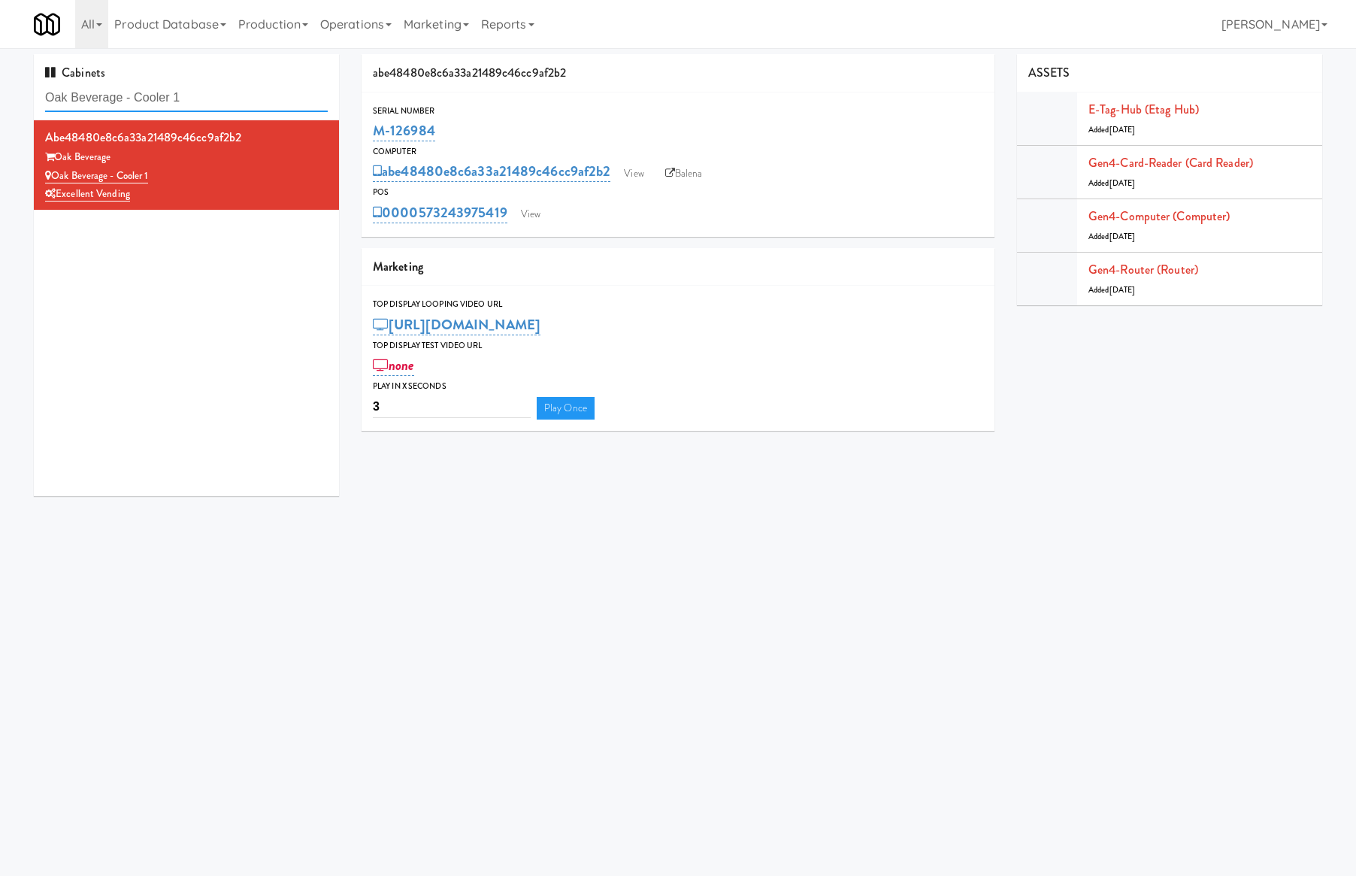
click at [226, 93] on input "Oak Beverage - Cooler 1" at bounding box center [186, 98] width 283 height 28
paste input "The Mo - Pantry"
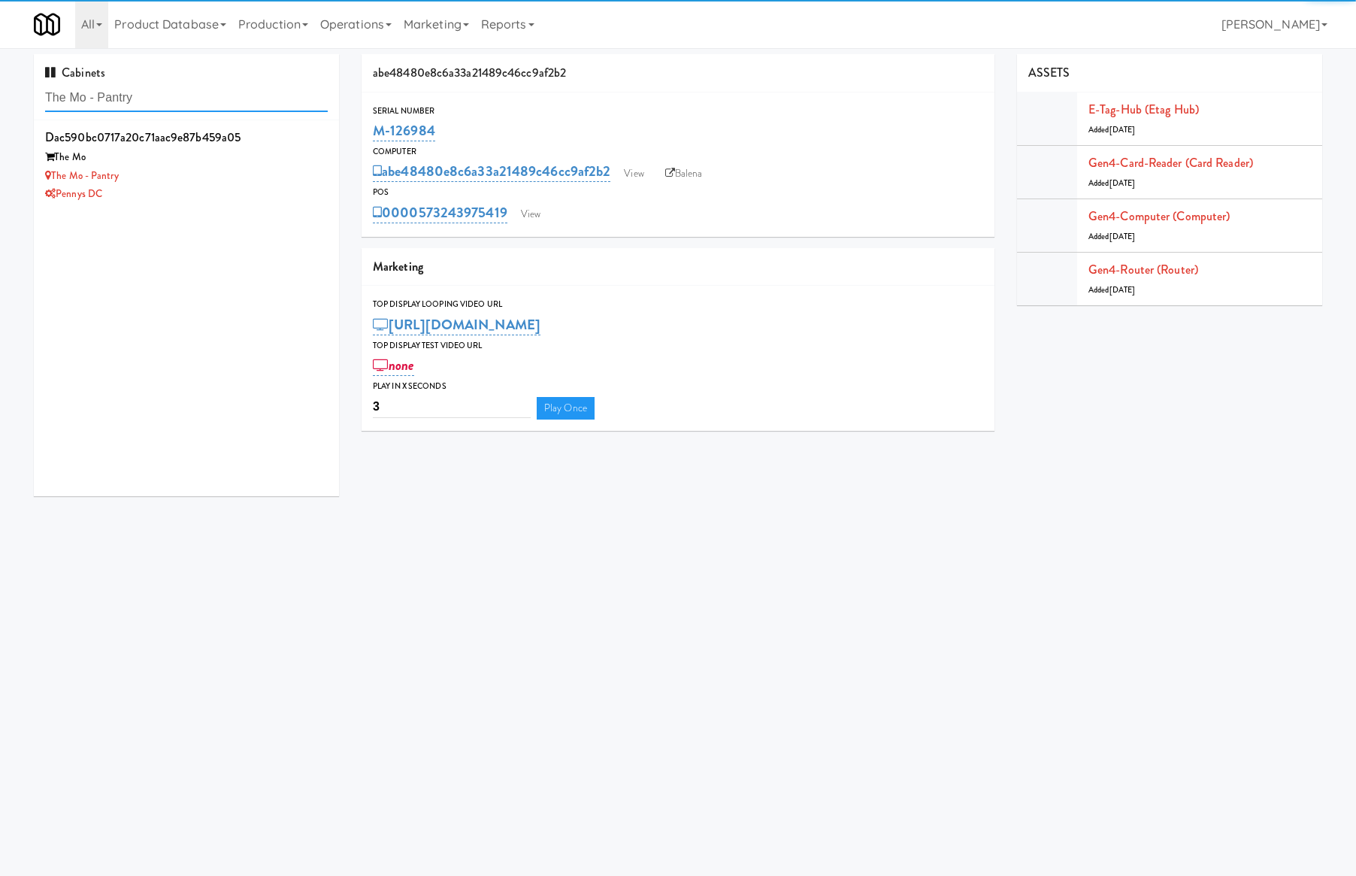
type input "The Mo - Pantry"
click at [248, 162] on div "The Mo" at bounding box center [186, 157] width 283 height 19
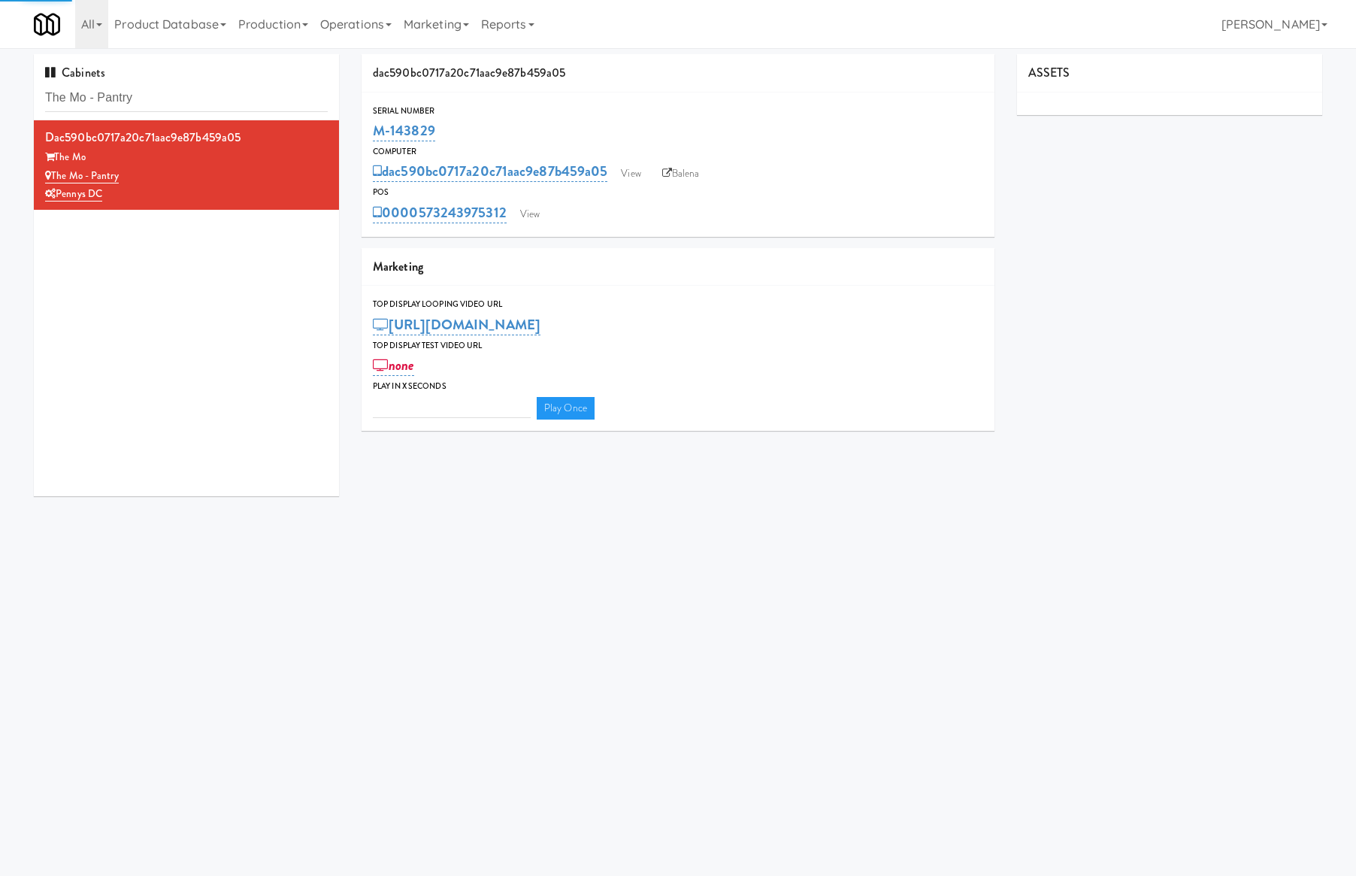
click at [513, 226] on div "Serial Number M-143829 Computer dac590bc0717a20c71aac9e87b459a05 View Balena PO…" at bounding box center [678, 164] width 633 height 144
type input "3"
click at [523, 215] on link "View" at bounding box center [530, 214] width 35 height 23
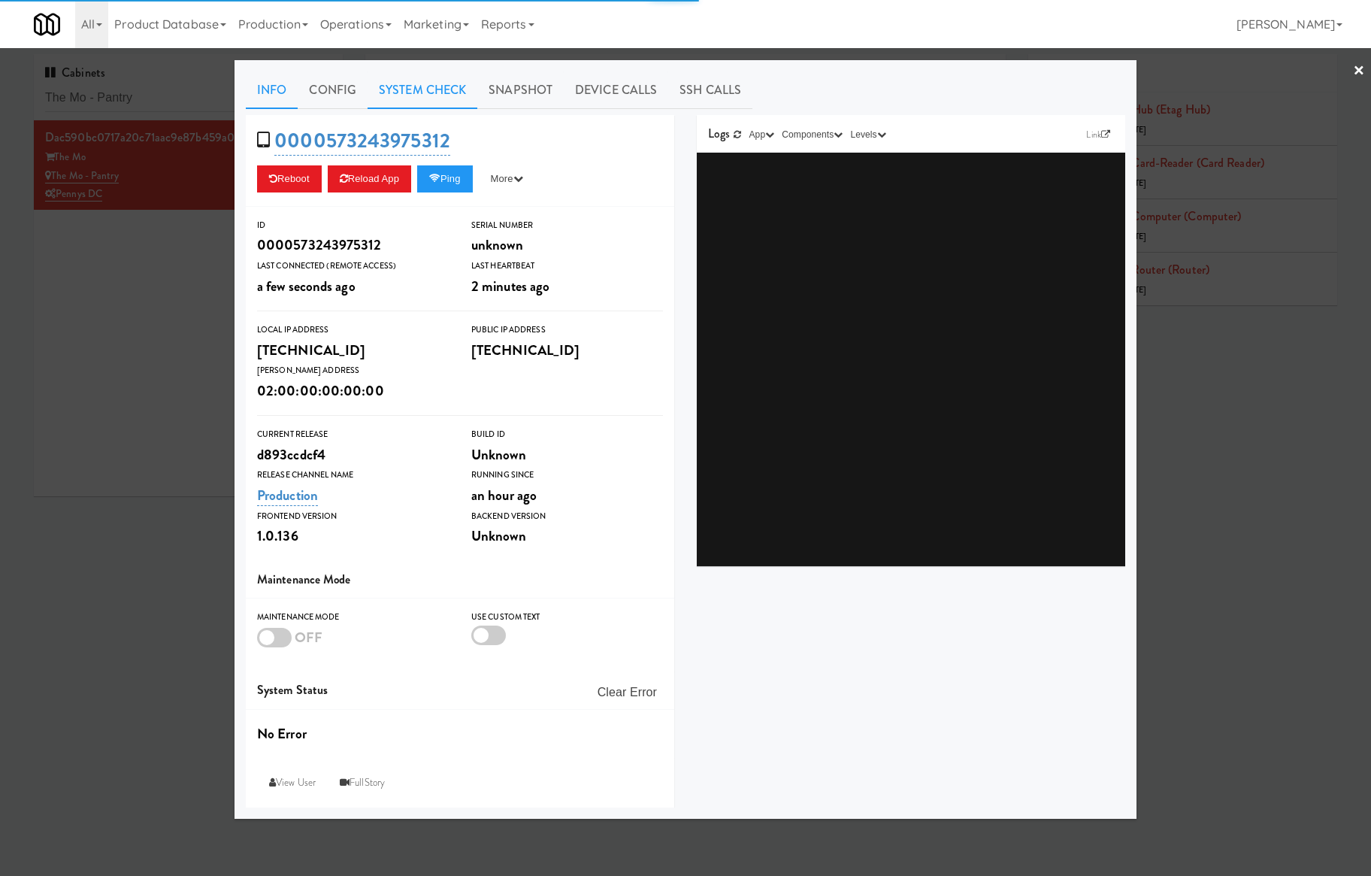
click at [407, 98] on link "System Check" at bounding box center [423, 90] width 110 height 38
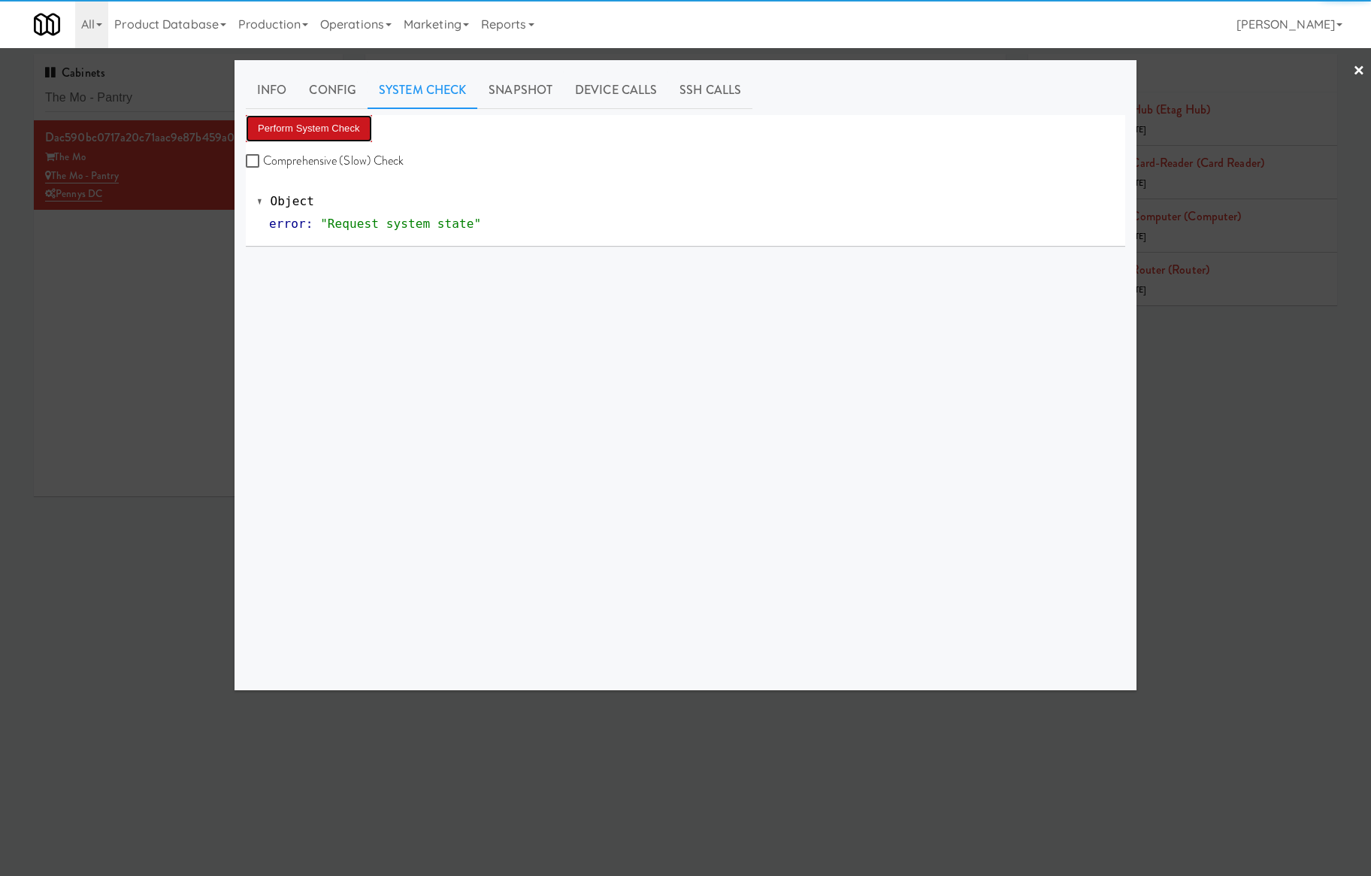
click at [352, 127] on button "Perform System Check" at bounding box center [309, 128] width 126 height 27
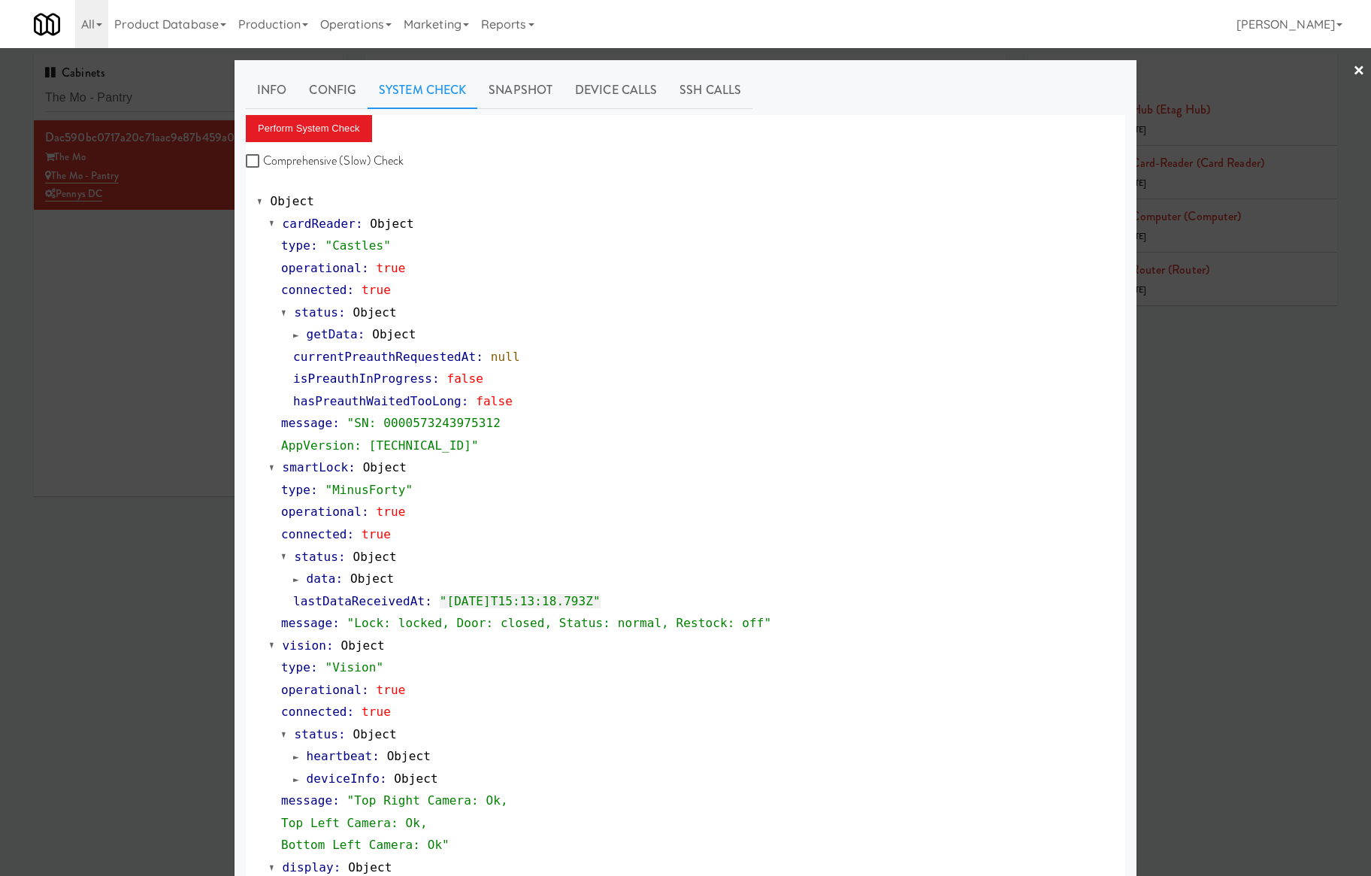
click at [146, 109] on div at bounding box center [685, 438] width 1371 height 876
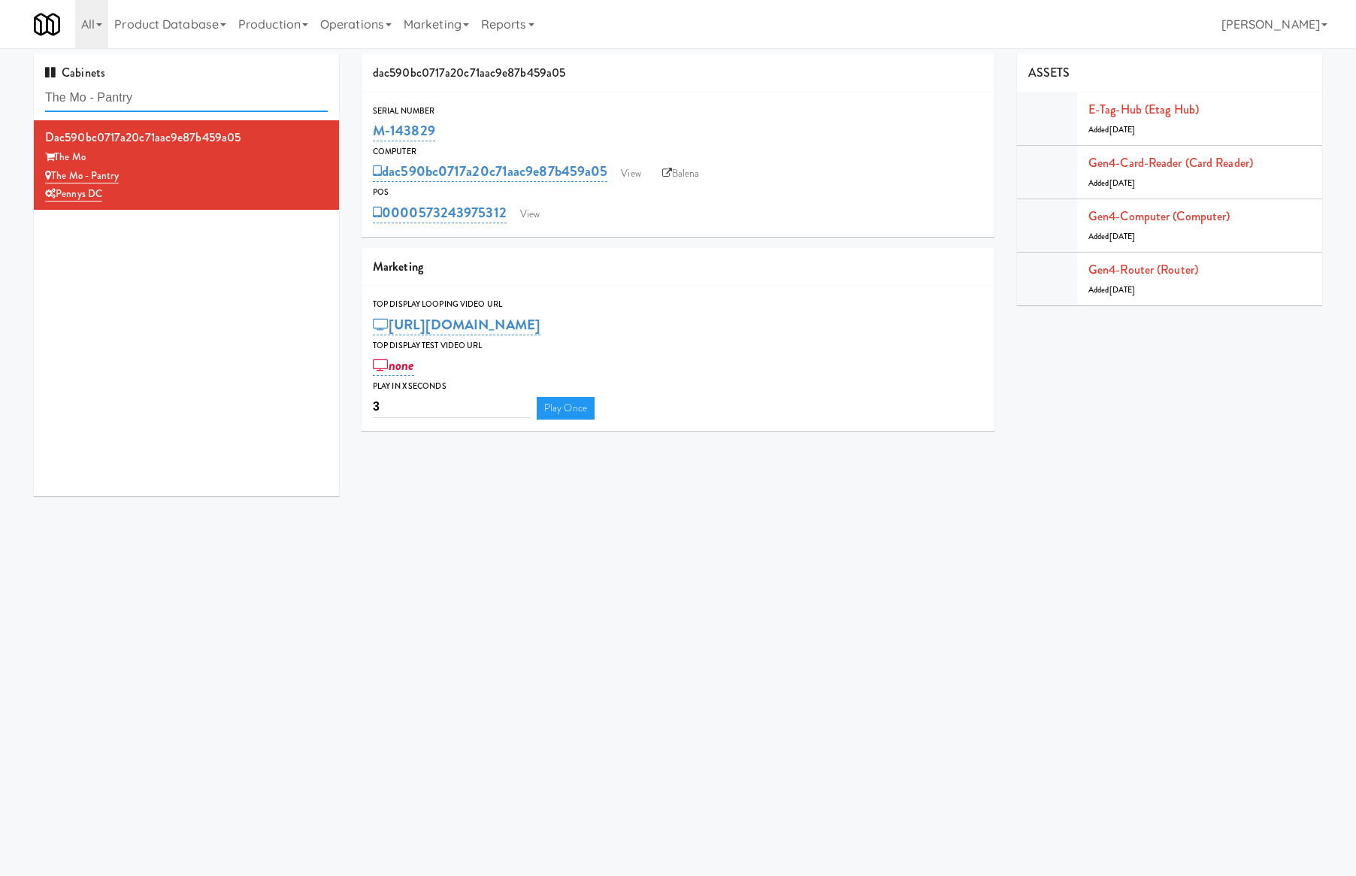
click at [146, 109] on input "The Mo - Pantry" at bounding box center [186, 98] width 283 height 28
click at [147, 109] on input "The Mo - Pantry" at bounding box center [186, 98] width 283 height 28
paste input "Phase II - Combo Cooler"
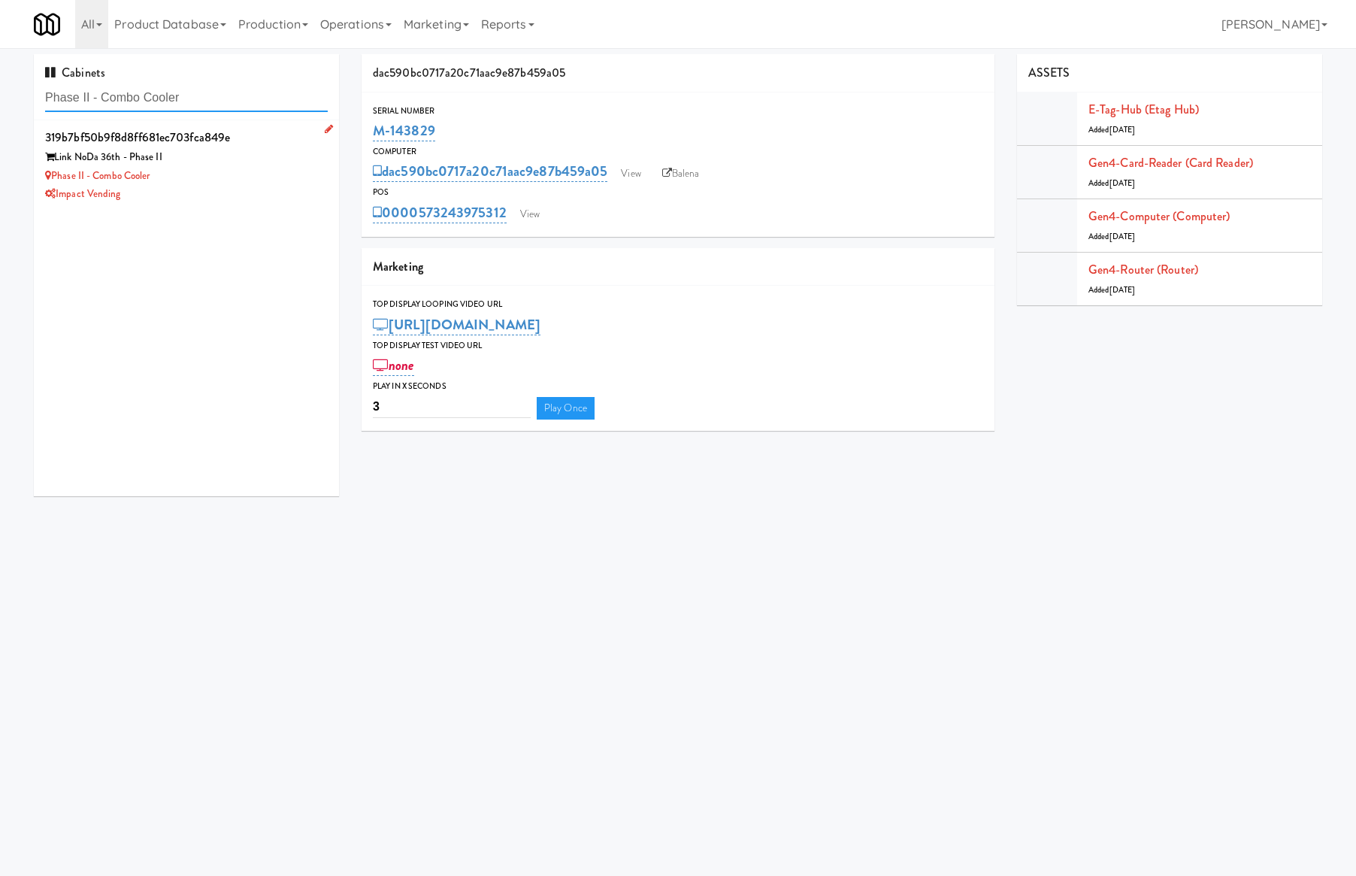
type input "Phase II - Combo Cooler"
click at [193, 171] on div "Phase II - Combo Cooler" at bounding box center [186, 176] width 283 height 19
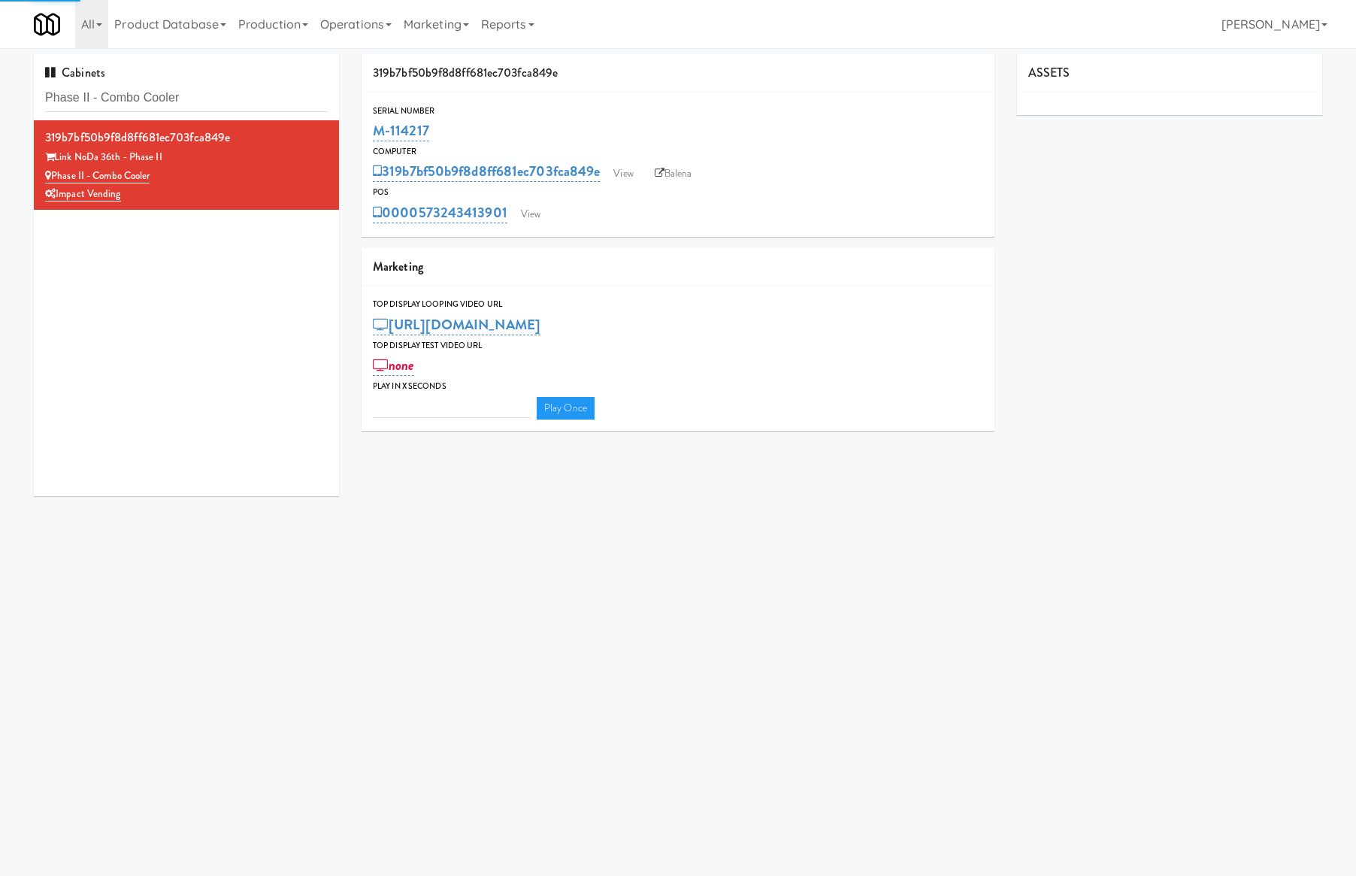
type input "3"
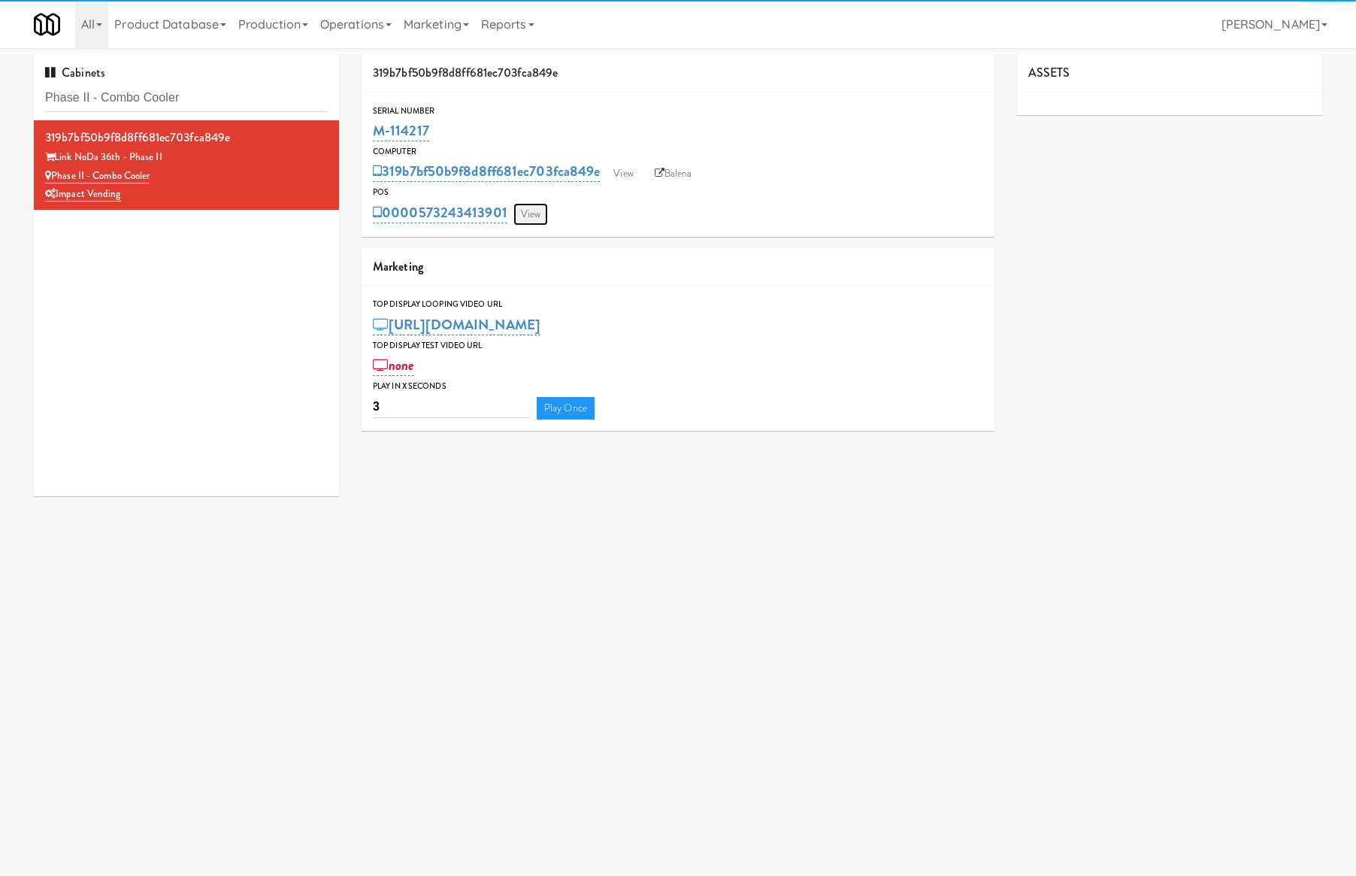
click at [536, 215] on link "View" at bounding box center [531, 214] width 35 height 23
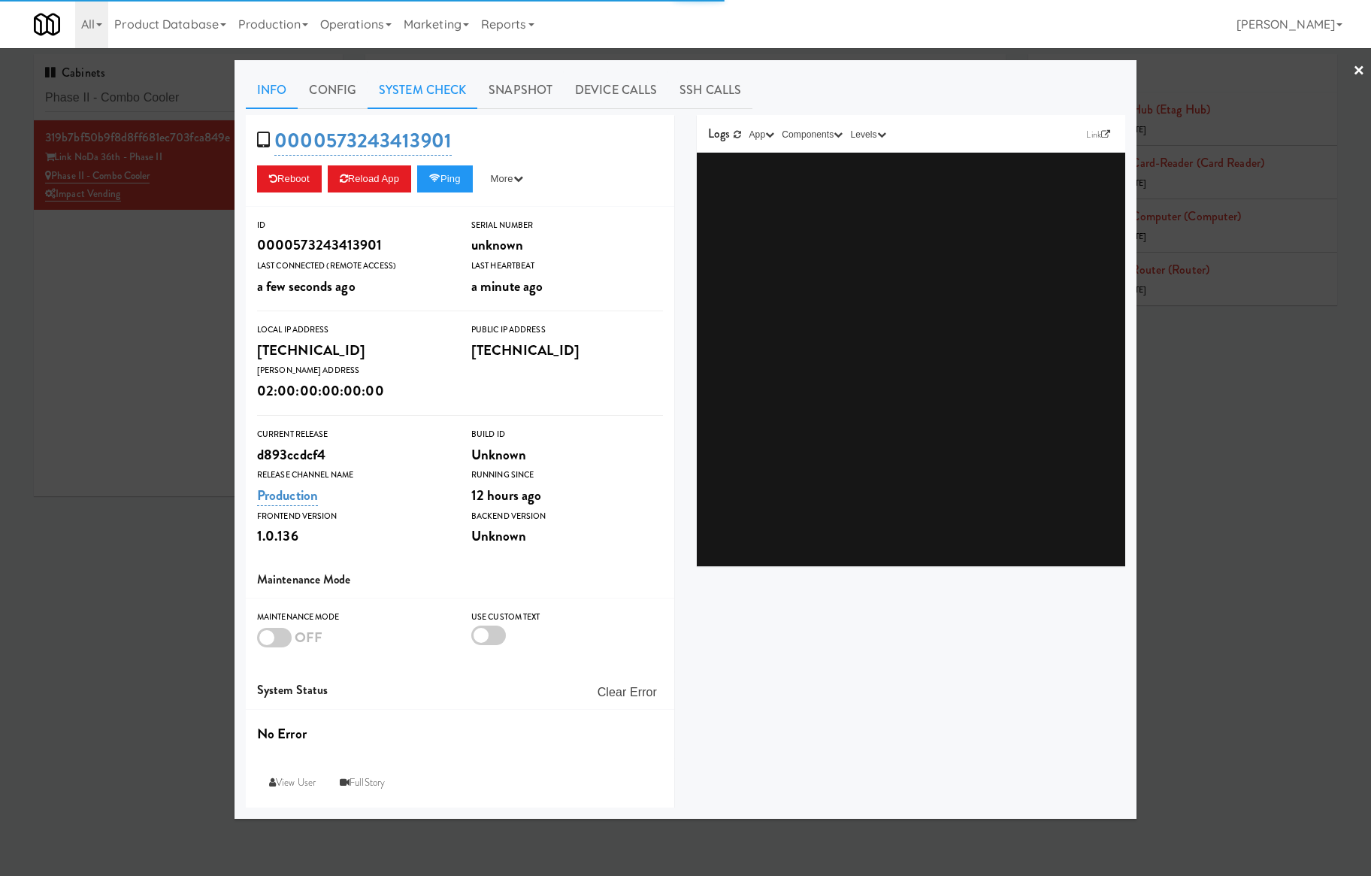
click at [428, 89] on link "System Check" at bounding box center [423, 90] width 110 height 38
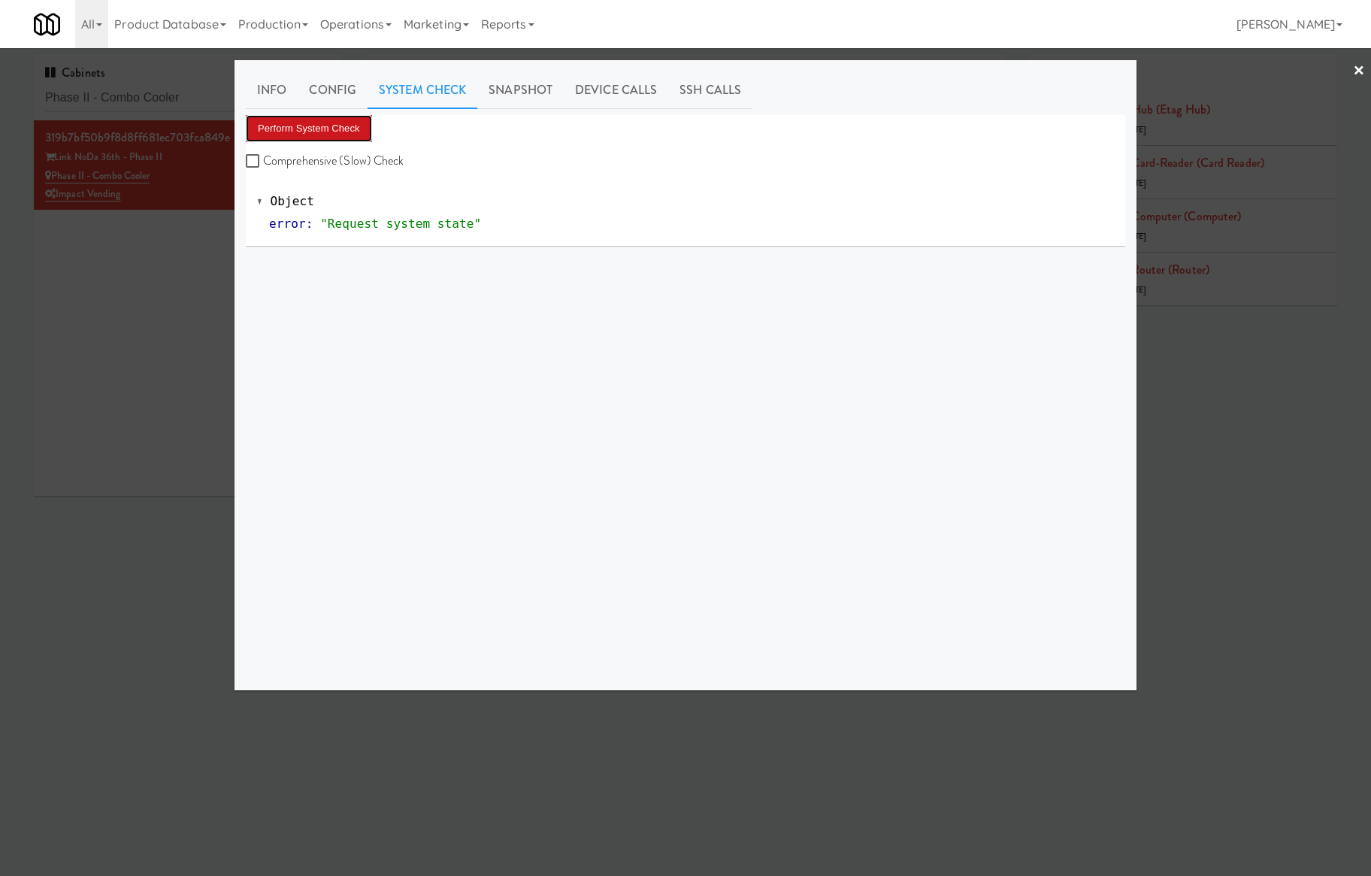
click at [283, 129] on button "Perform System Check" at bounding box center [309, 128] width 126 height 27
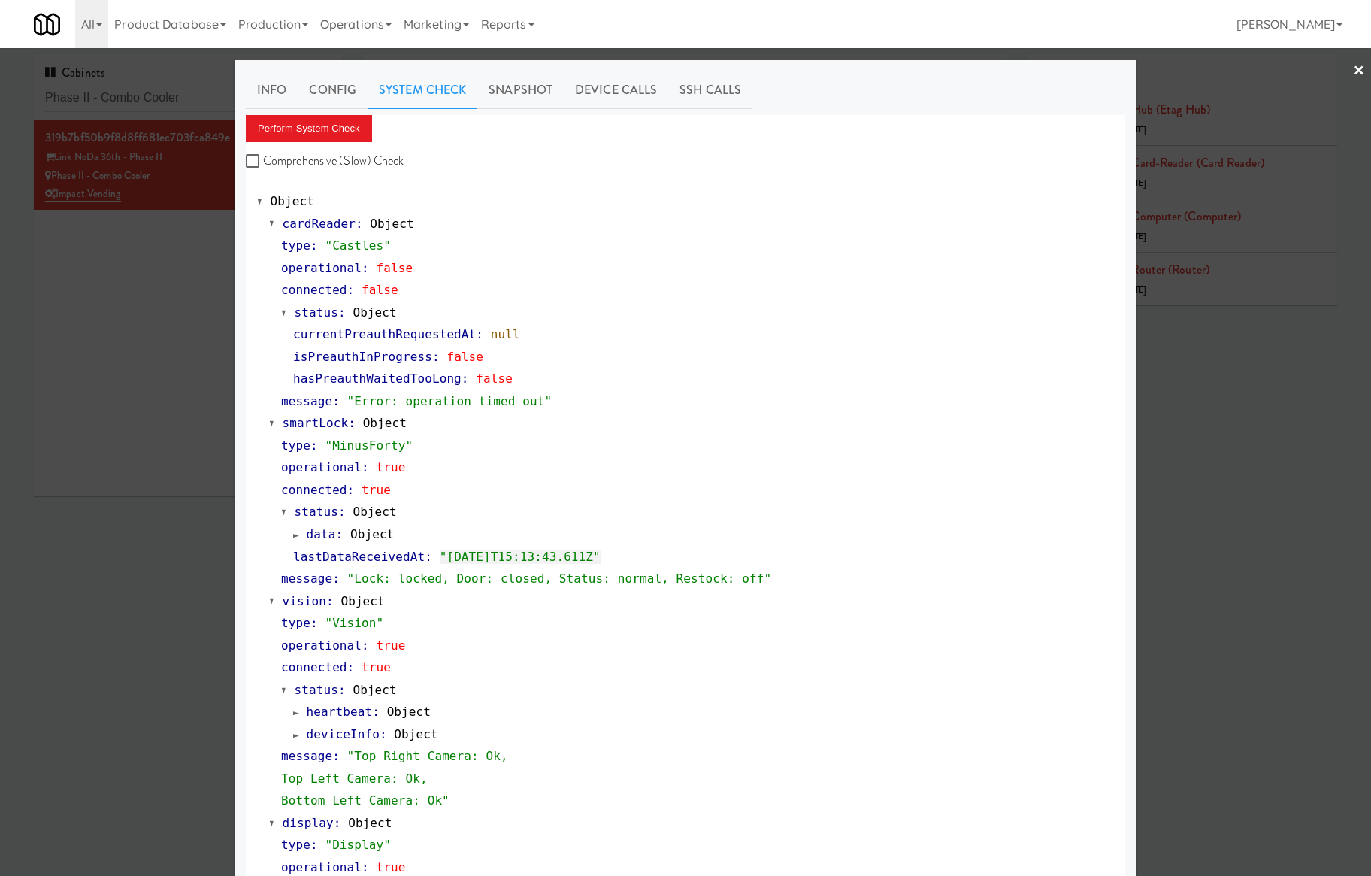
click at [141, 283] on div at bounding box center [685, 438] width 1371 height 876
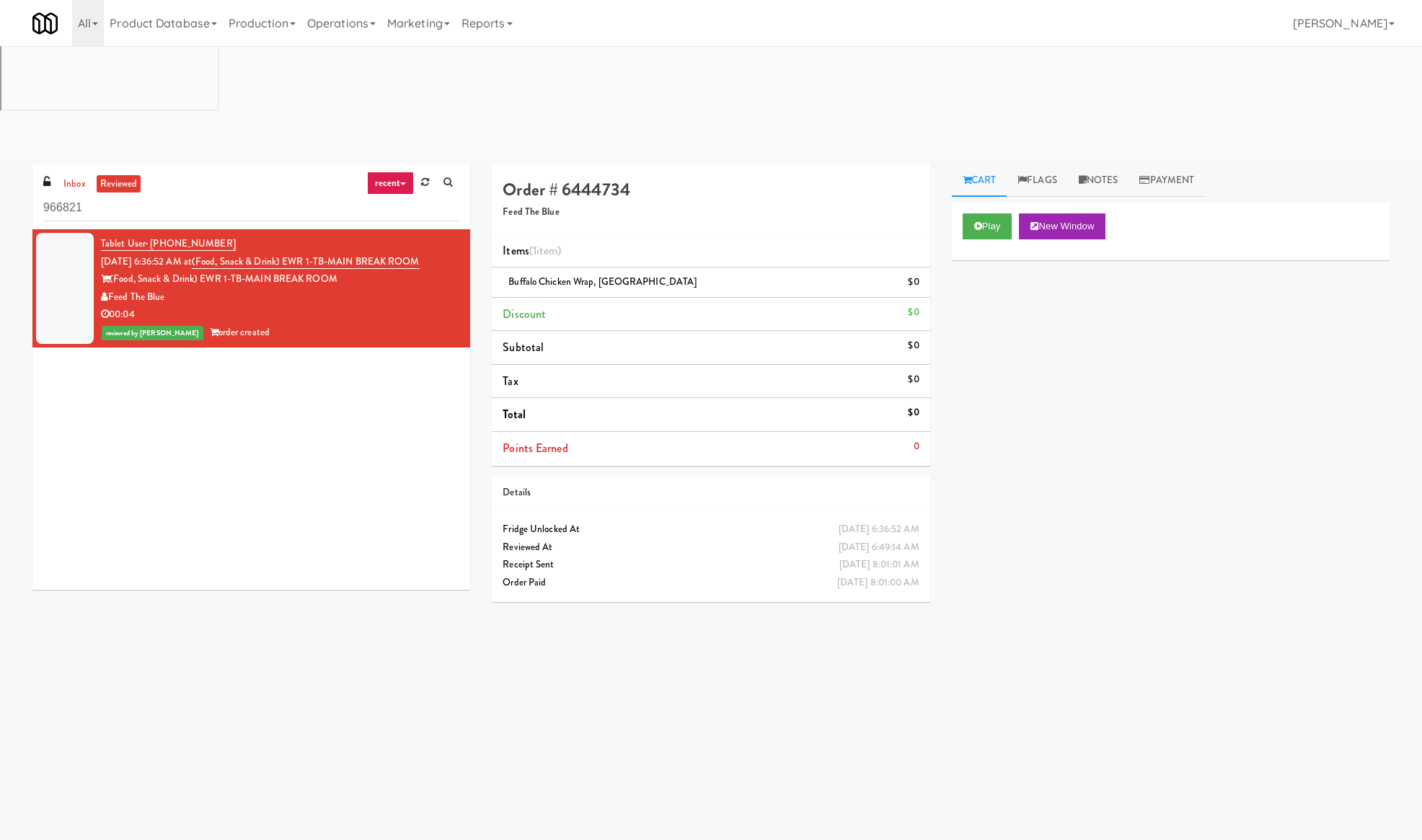
drag, startPoint x: 695, startPoint y: 168, endPoint x: 540, endPoint y: 180, distance: 155.5
click at [540, 268] on li "Buffalo Chicken Wrap, [GEOGRAPHIC_DATA] $0" at bounding box center [711, 283] width 437 height 31
drag, startPoint x: 145, startPoint y: 151, endPoint x: 208, endPoint y: 152, distance: 63.0
click at [192, 254] on span "[DATE] 6:36:52 AM at" at bounding box center [146, 261] width 91 height 13
click at [559, 298] on li "Discount $0" at bounding box center [711, 315] width 437 height 34
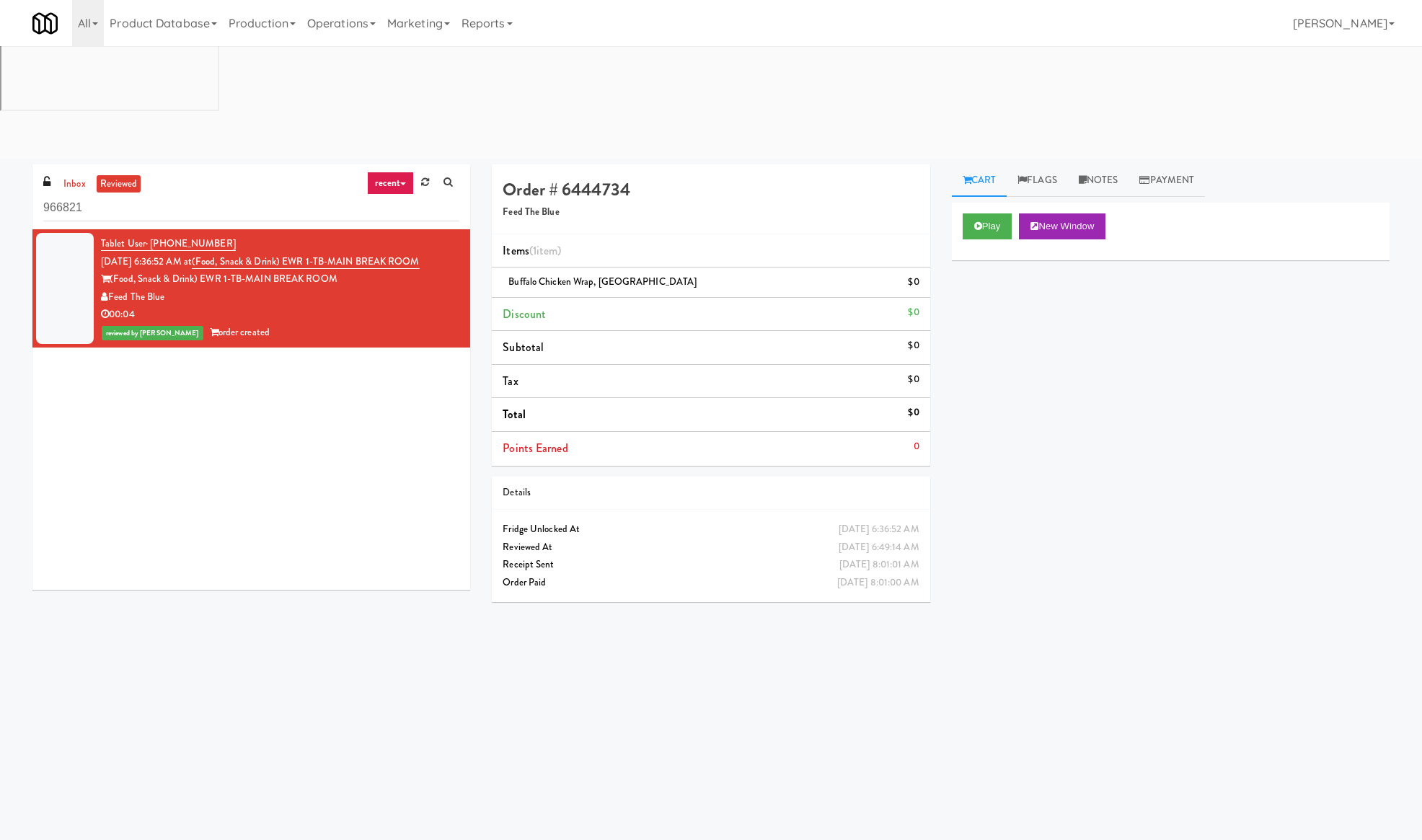
drag, startPoint x: 678, startPoint y: 172, endPoint x: 521, endPoint y: 173, distance: 157.0
click at [507, 273] on div "Buffalo Chicken Wrap, [GEOGRAPHIC_DATA] $0" at bounding box center [711, 282] width 416 height 18
copy span "Buffalo Chicken Wrap, [GEOGRAPHIC_DATA]"
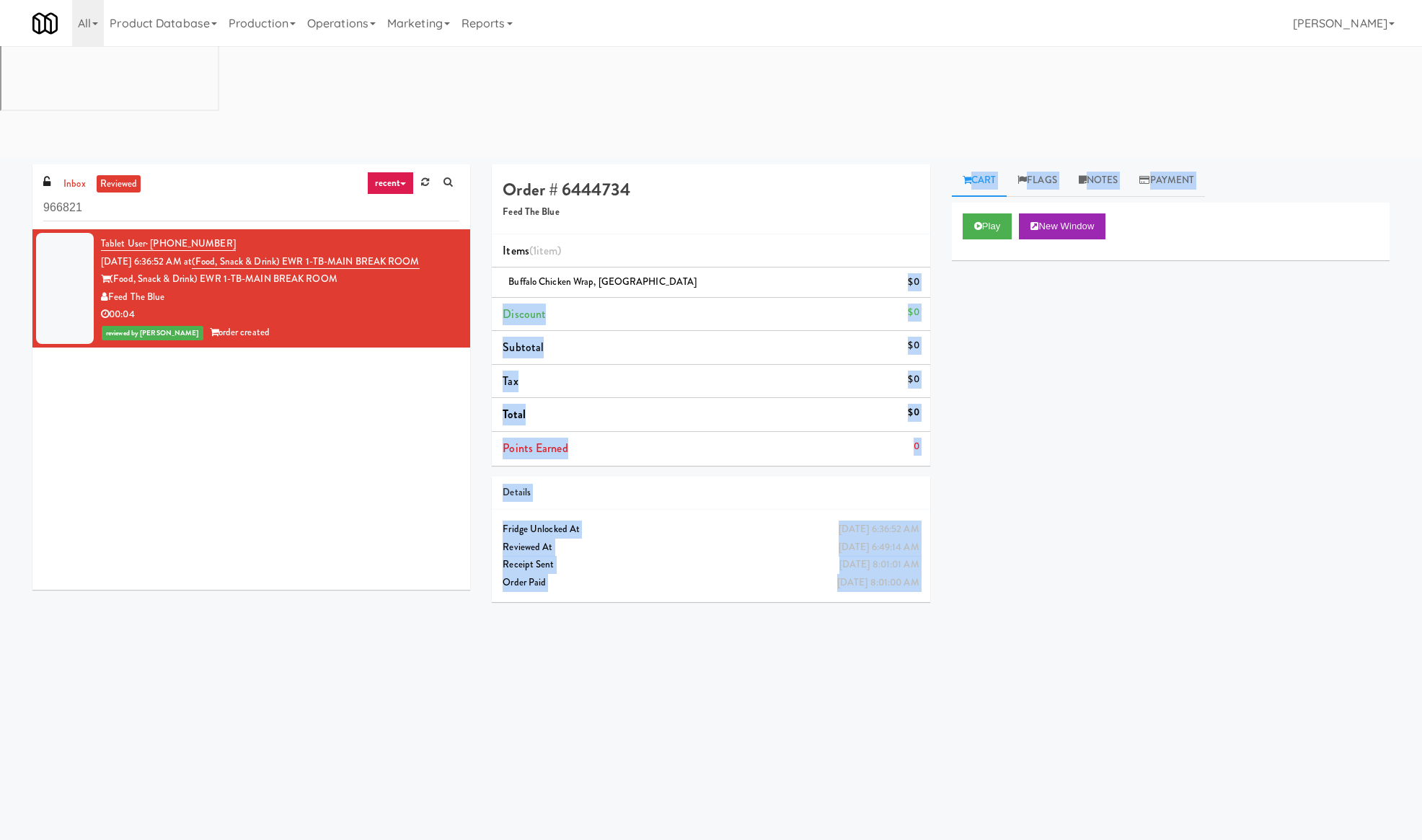
drag, startPoint x: 910, startPoint y: 165, endPoint x: 944, endPoint y: 165, distance: 34.0
click at [944, 165] on div "Order # 6444734 Feed The Blue Items (1 item ) Buffalo Chicken Wrap, York Street…" at bounding box center [940, 454] width 920 height 579
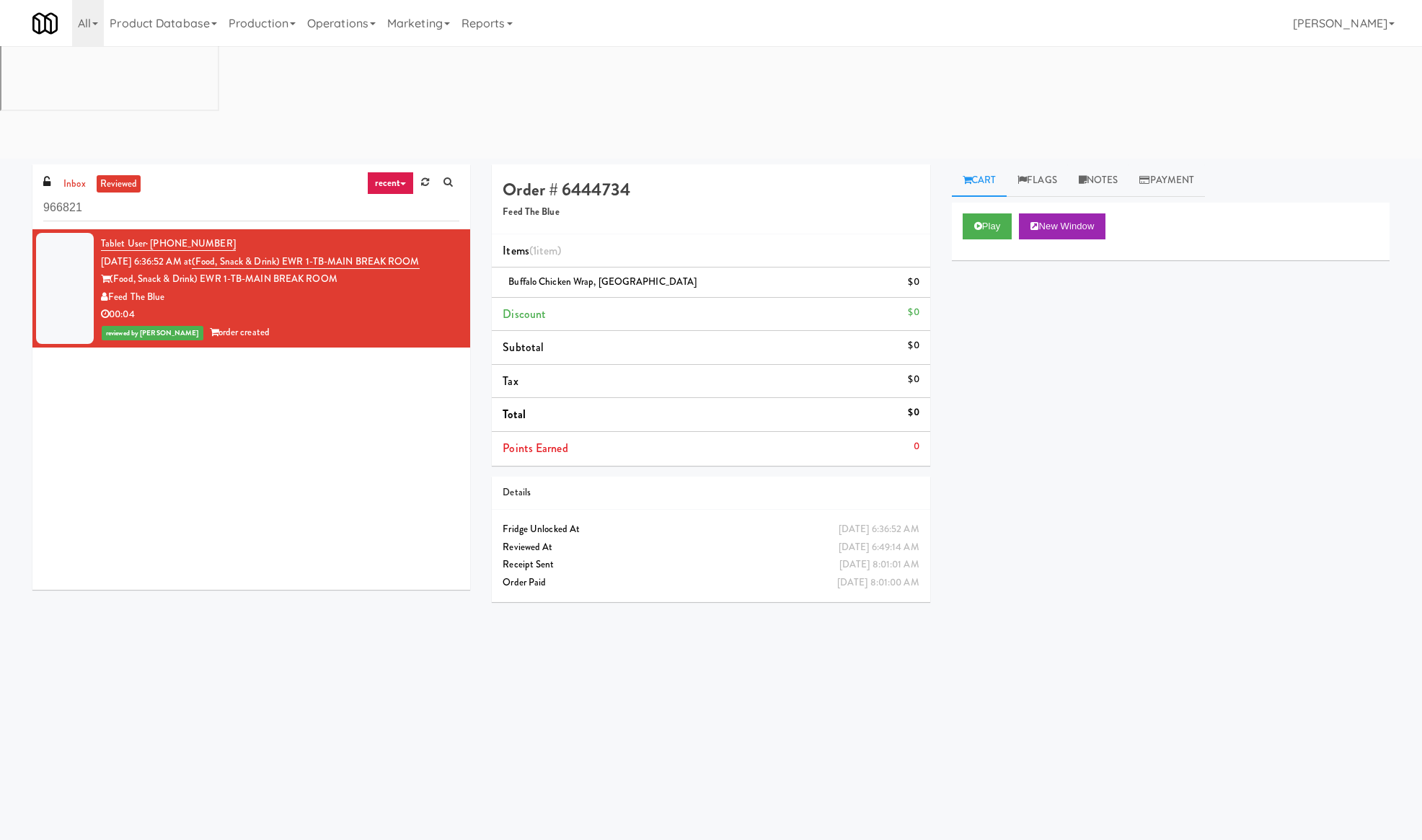
click at [879, 273] on div "Buffalo Chicken Wrap, [GEOGRAPHIC_DATA] $0" at bounding box center [711, 282] width 416 height 18
drag, startPoint x: 693, startPoint y: 172, endPoint x: 581, endPoint y: 171, distance: 112.0
click at [597, 273] on div "Buffalo Chicken Wrap, [GEOGRAPHIC_DATA] $0" at bounding box center [711, 282] width 416 height 18
drag, startPoint x: 529, startPoint y: 171, endPoint x: 503, endPoint y: 173, distance: 26.1
click at [503, 273] on div "Buffalo Chicken Wrap, [GEOGRAPHIC_DATA] $0" at bounding box center [711, 282] width 416 height 18
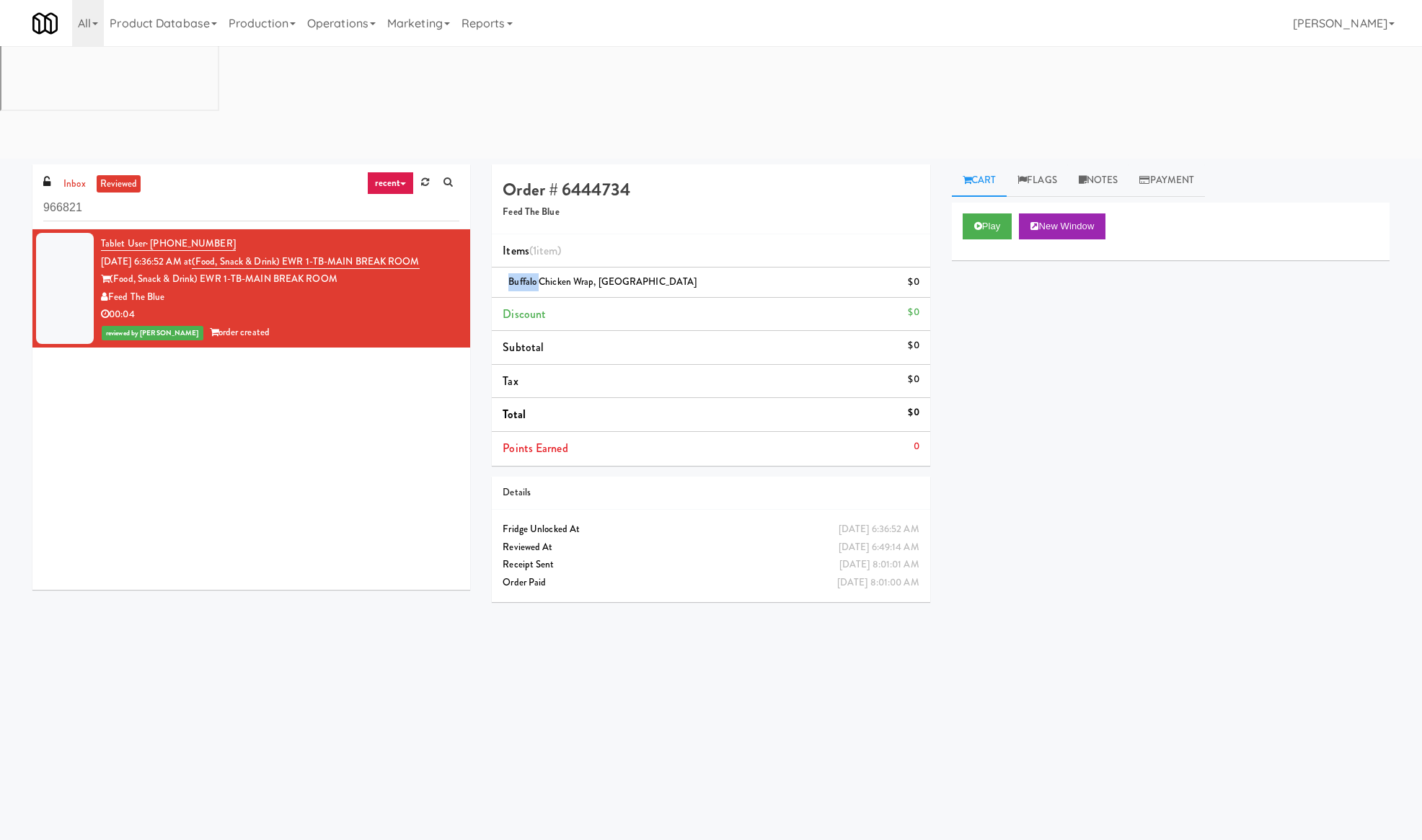
click at [532, 274] on span "Buffalo Chicken Wrap, [GEOGRAPHIC_DATA]" at bounding box center [602, 281] width 188 height 13
click at [534, 274] on span "Buffalo Chicken Wrap, [GEOGRAPHIC_DATA]" at bounding box center [602, 281] width 188 height 13
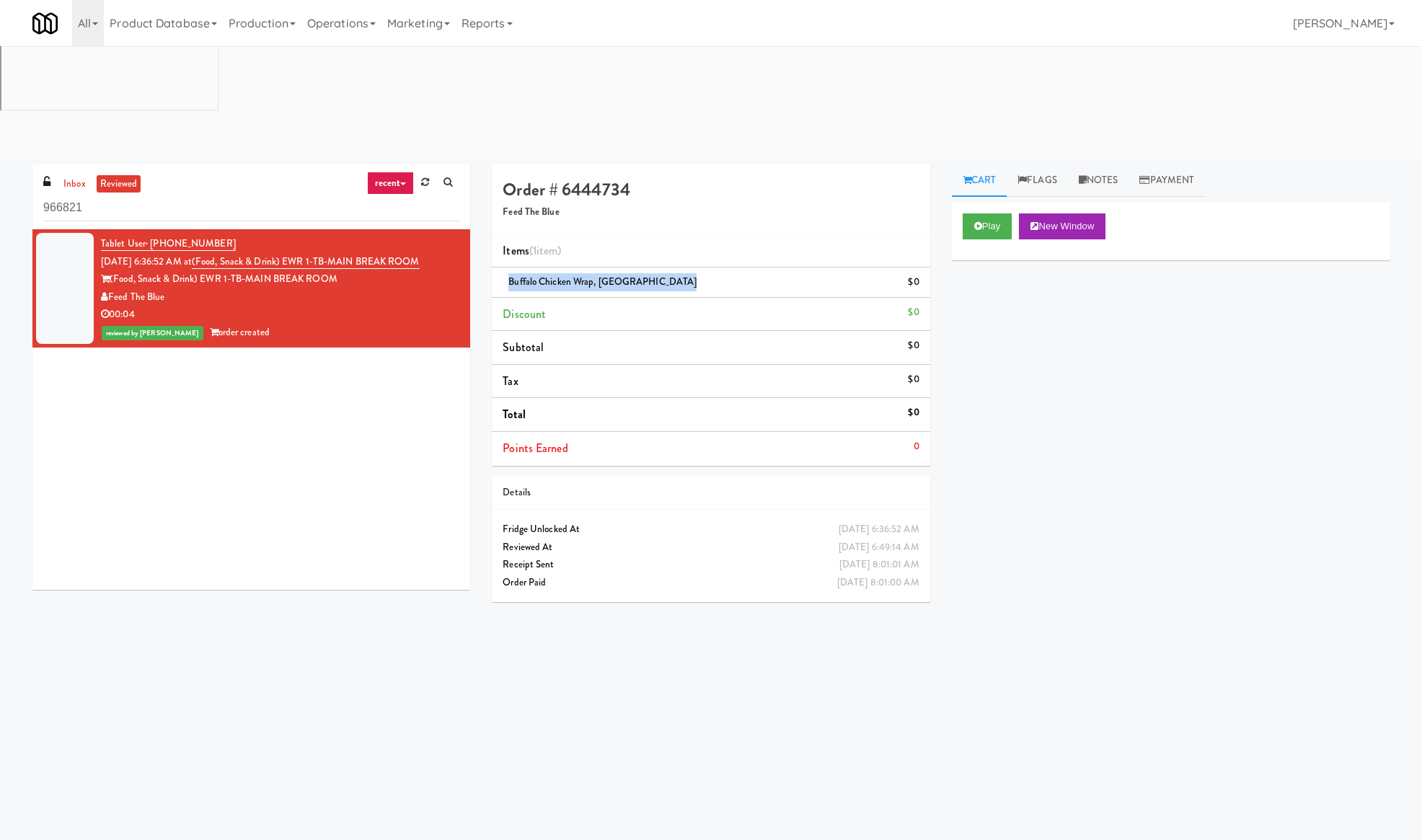
click at [534, 274] on span "Buffalo Chicken Wrap, [GEOGRAPHIC_DATA]" at bounding box center [602, 281] width 188 height 13
drag, startPoint x: 361, startPoint y: 168, endPoint x: 111, endPoint y: 164, distance: 250.0
click at [111, 270] on div "(Food, Snack & Drink) EWR 1-TB-MAIN BREAK ROOM" at bounding box center [280, 279] width 359 height 18
copy div "(Food, Snack & Drink) EWR 1-TB-MAIN BREAK ROOM"
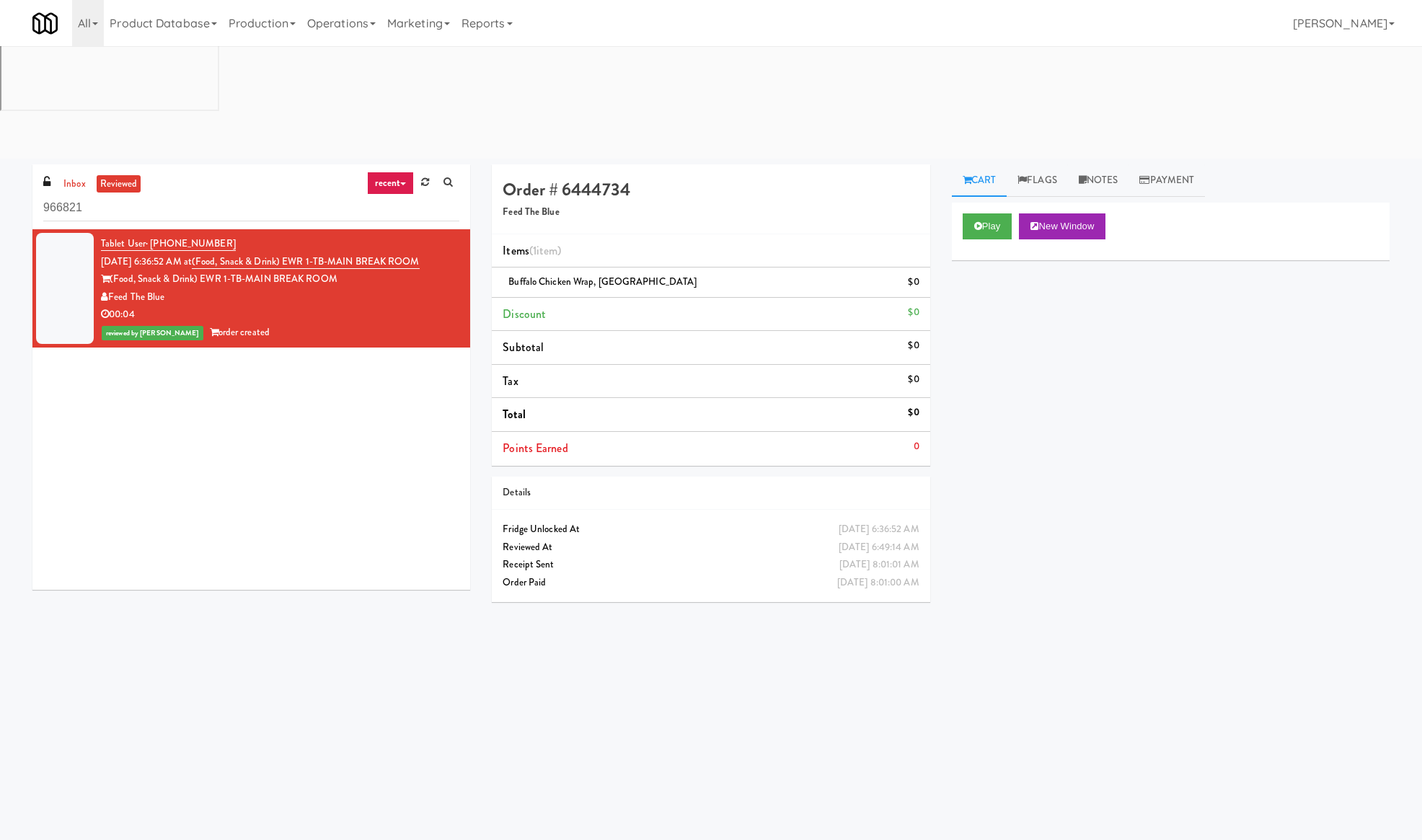
click at [646, 274] on span "Buffalo Chicken Wrap, [GEOGRAPHIC_DATA]" at bounding box center [602, 281] width 188 height 13
click at [647, 274] on span "Buffalo Chicken Wrap, [GEOGRAPHIC_DATA]" at bounding box center [602, 281] width 188 height 13
copy span "Buffalo Chicken Wrap, [GEOGRAPHIC_DATA]"
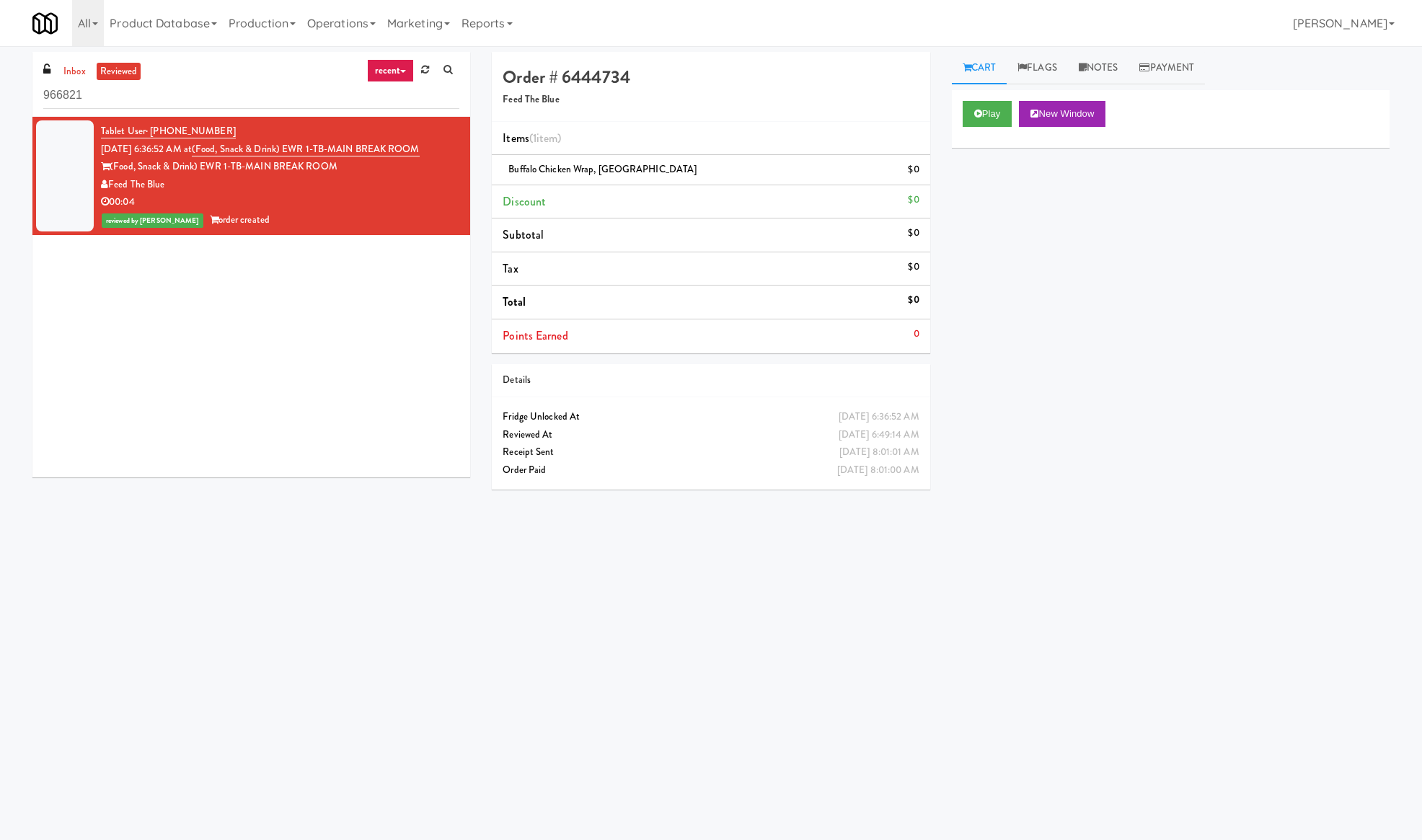
click at [607, 80] on h4 "Order # 6444734" at bounding box center [711, 78] width 416 height 19
copy h4 "6444734"
click at [1079, 175] on div "Play New Window Primary Flag Clear Flag if unable to determine what was taken o…" at bounding box center [1170, 361] width 437 height 541
